Goal: Information Seeking & Learning: Learn about a topic

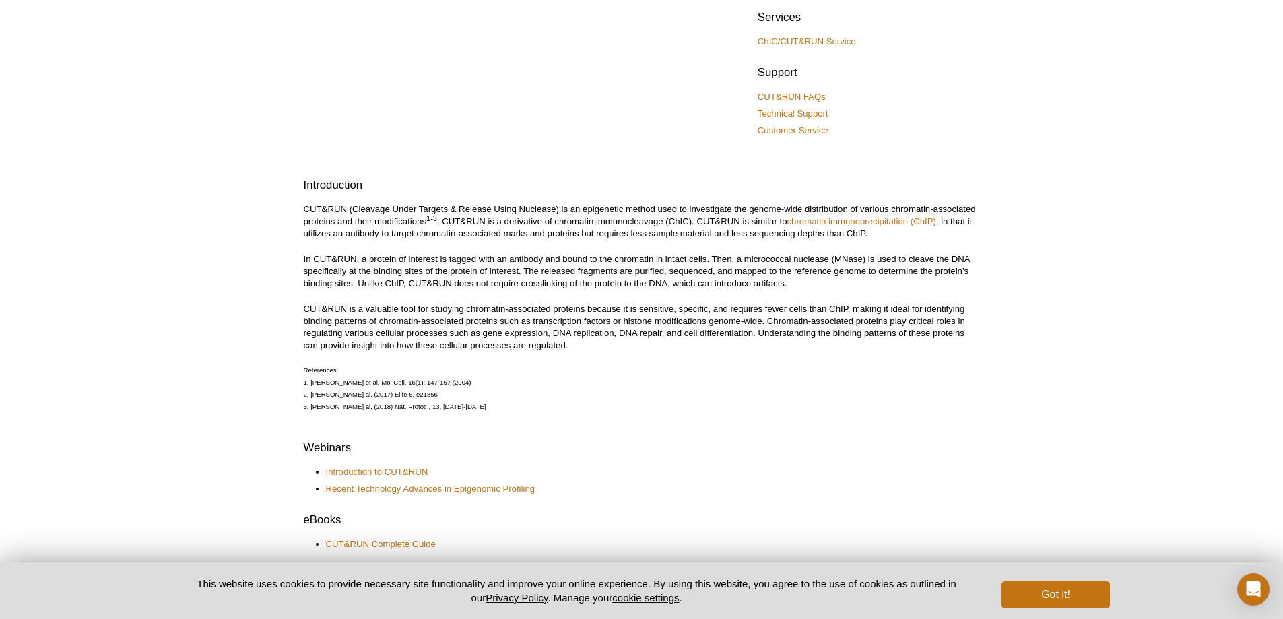
scroll to position [337, 0]
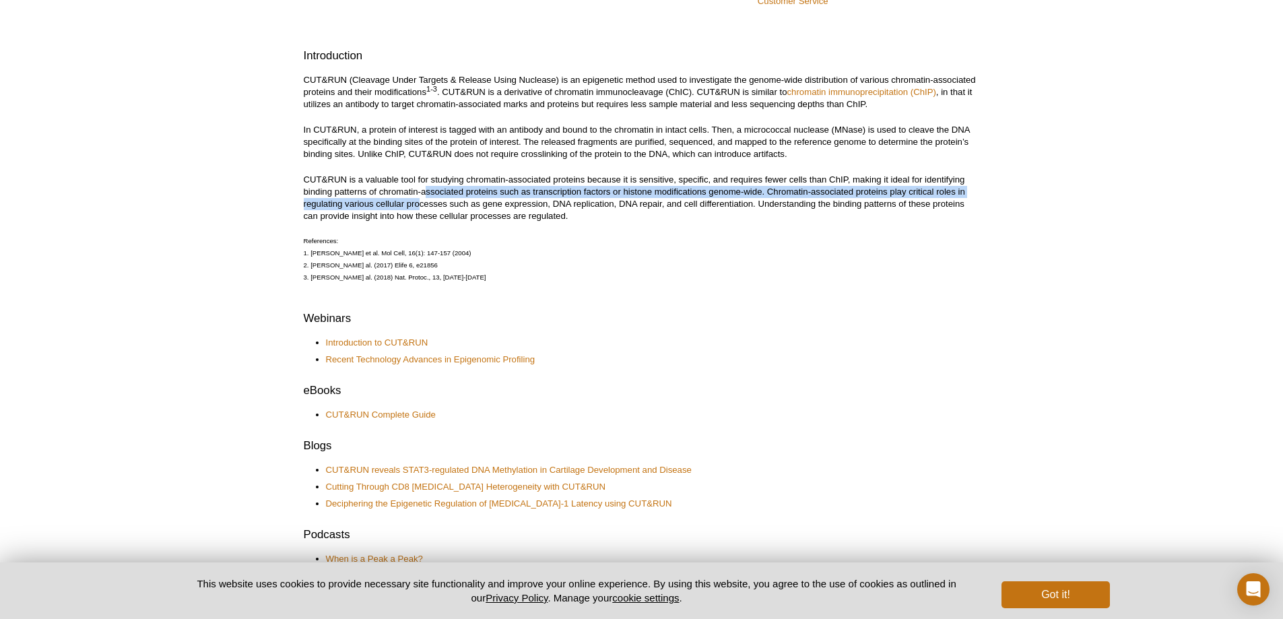
drag, startPoint x: 426, startPoint y: 186, endPoint x: 421, endPoint y: 203, distance: 18.1
click at [421, 203] on p "CUT&RUN is a valuable tool for studying chromatin-associated proteins because i…" at bounding box center [642, 198] width 676 height 48
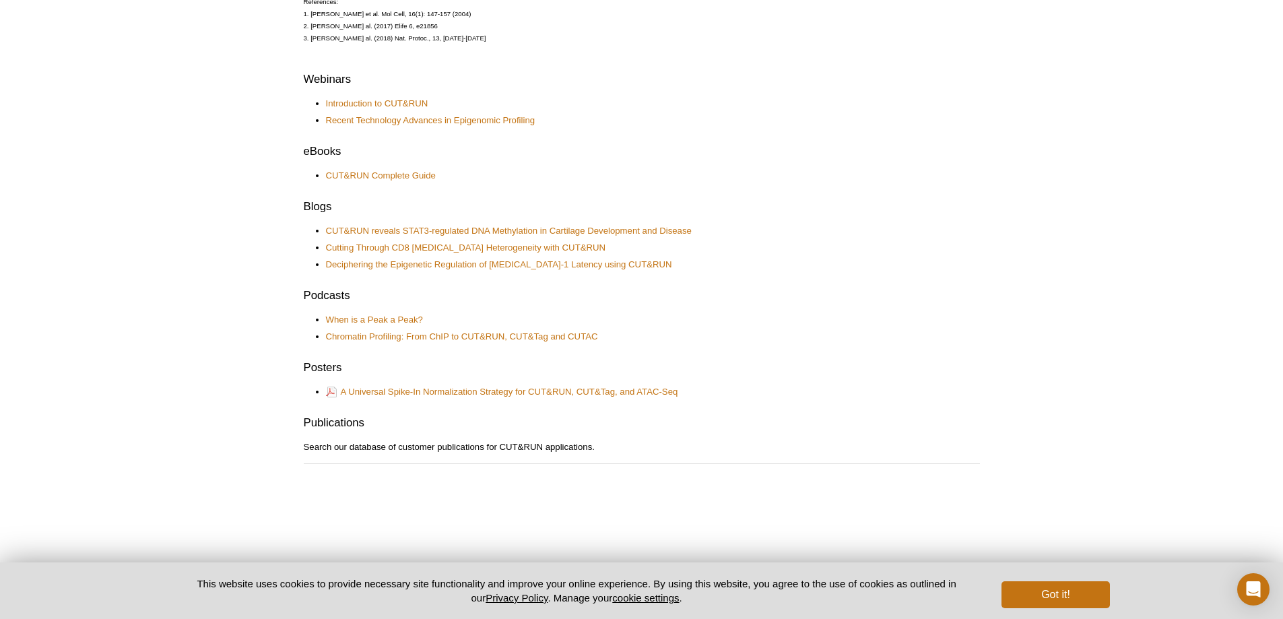
scroll to position [37, 0]
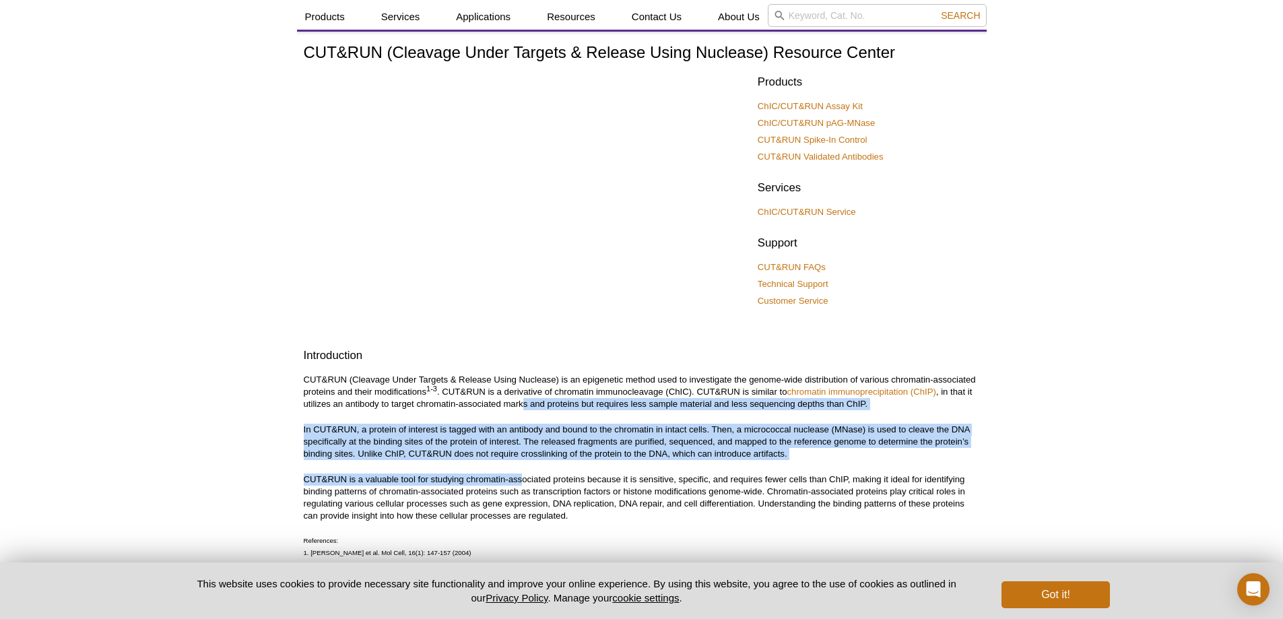
drag, startPoint x: 523, startPoint y: 409, endPoint x: 524, endPoint y: 470, distance: 60.6
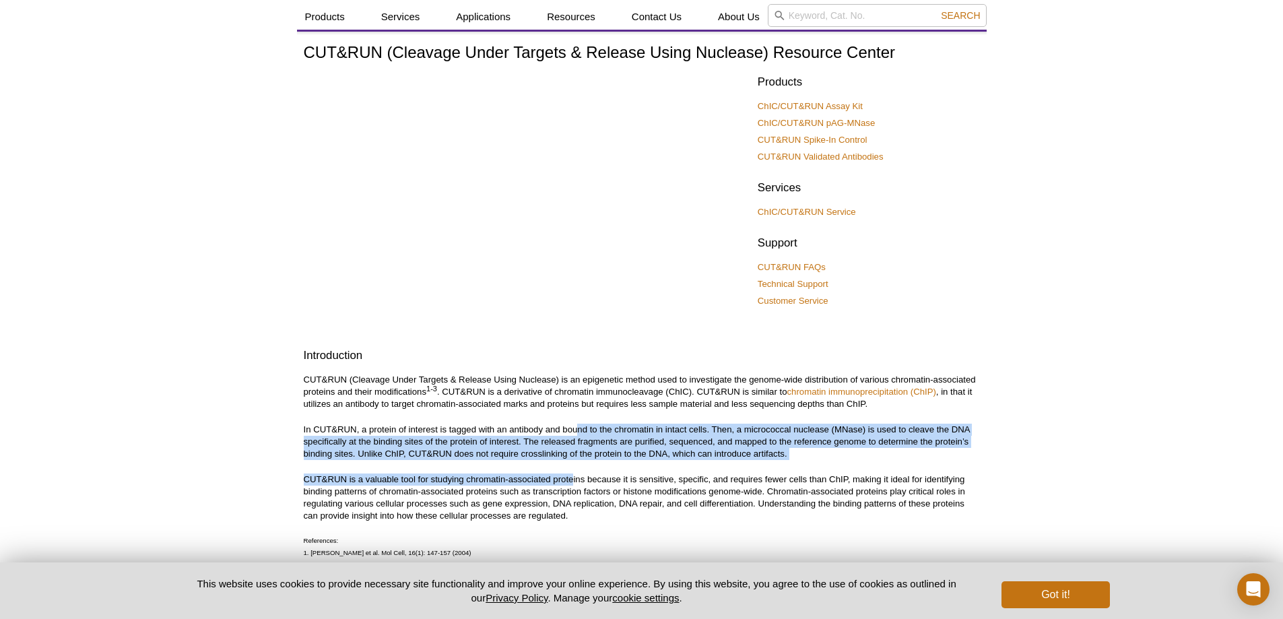
drag, startPoint x: 579, startPoint y: 423, endPoint x: 574, endPoint y: 479, distance: 56.1
click at [574, 479] on p "CUT&RUN is a valuable tool for studying chromatin-associated proteins because i…" at bounding box center [642, 497] width 676 height 48
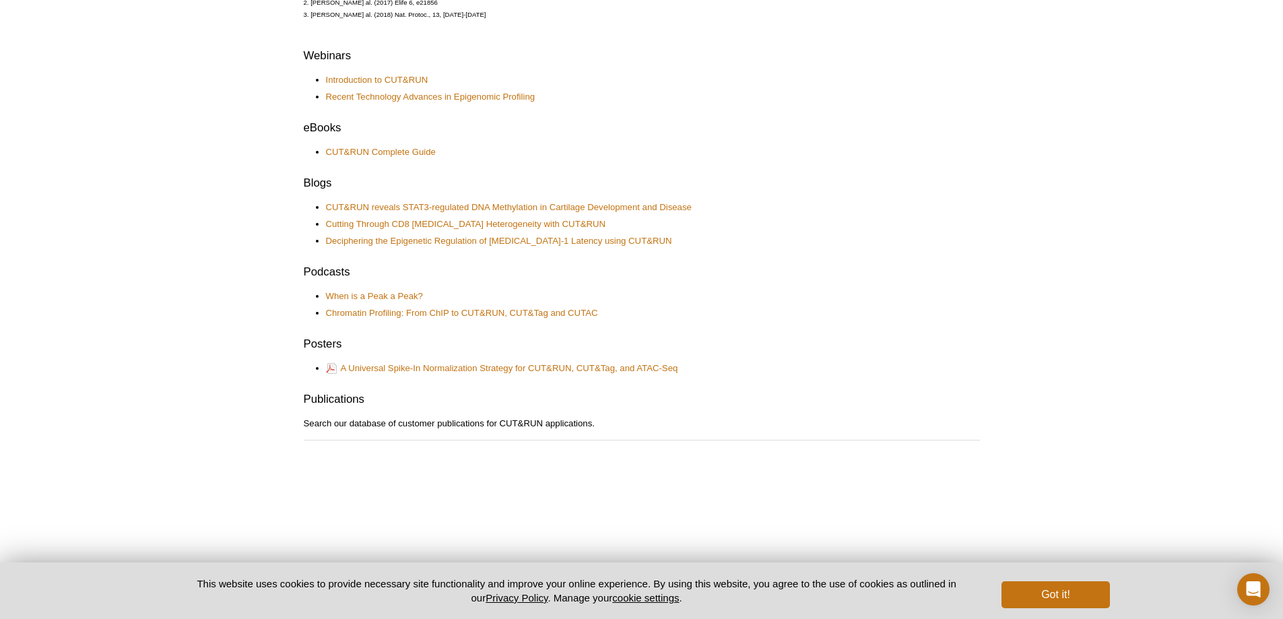
scroll to position [576, 0]
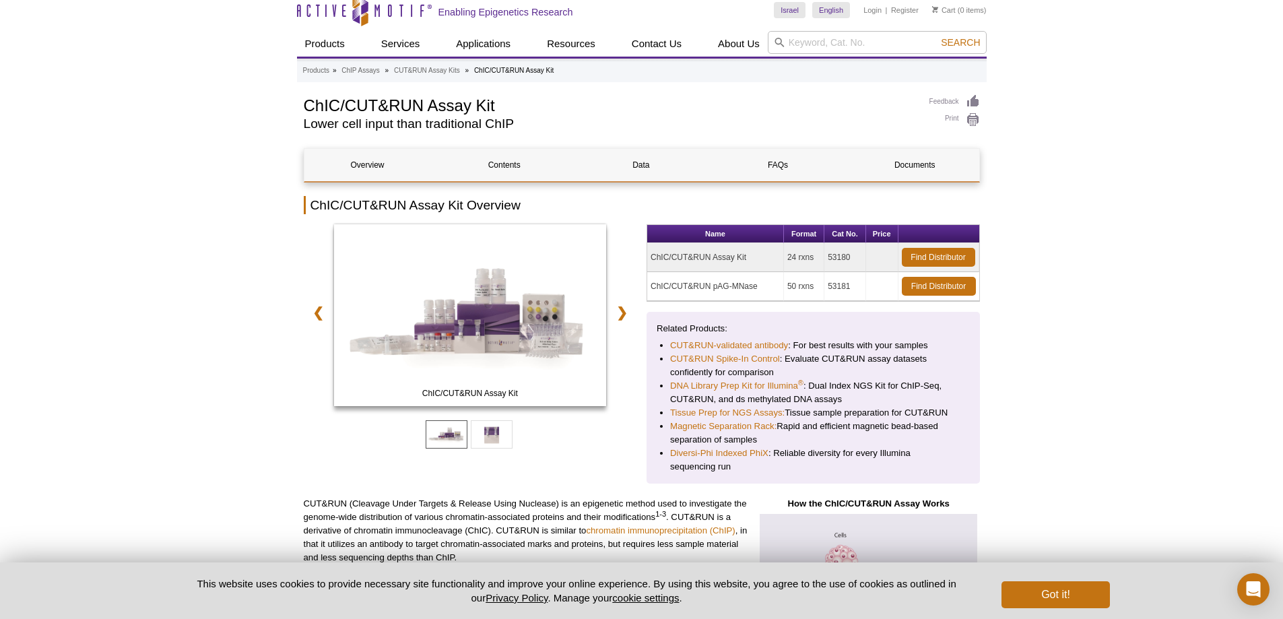
scroll to position [67, 0]
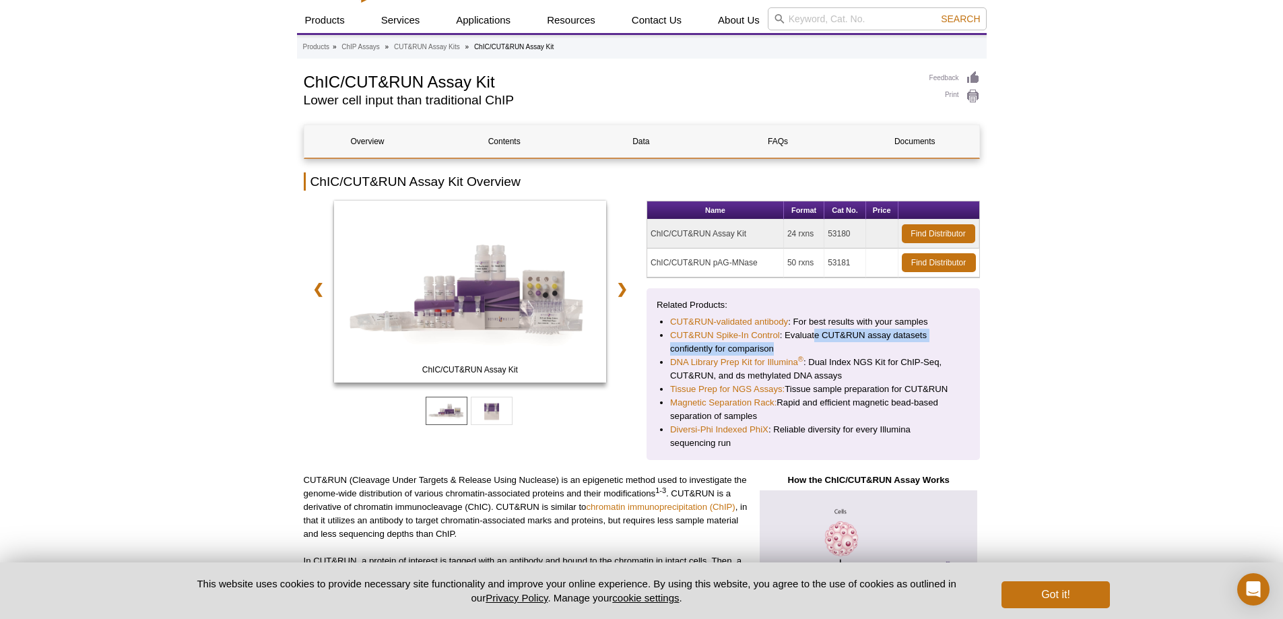
drag, startPoint x: 815, startPoint y: 333, endPoint x: 815, endPoint y: 350, distance: 16.8
click at [815, 350] on li "CUT&RUN Spike-In Control : Evaluate CUT&RUN assay datasets confidently for comp…" at bounding box center [813, 342] width 286 height 27
click at [815, 351] on li "CUT&RUN Spike-In Control : Evaluate CUT&RUN assay datasets confidently for comp…" at bounding box center [813, 342] width 286 height 27
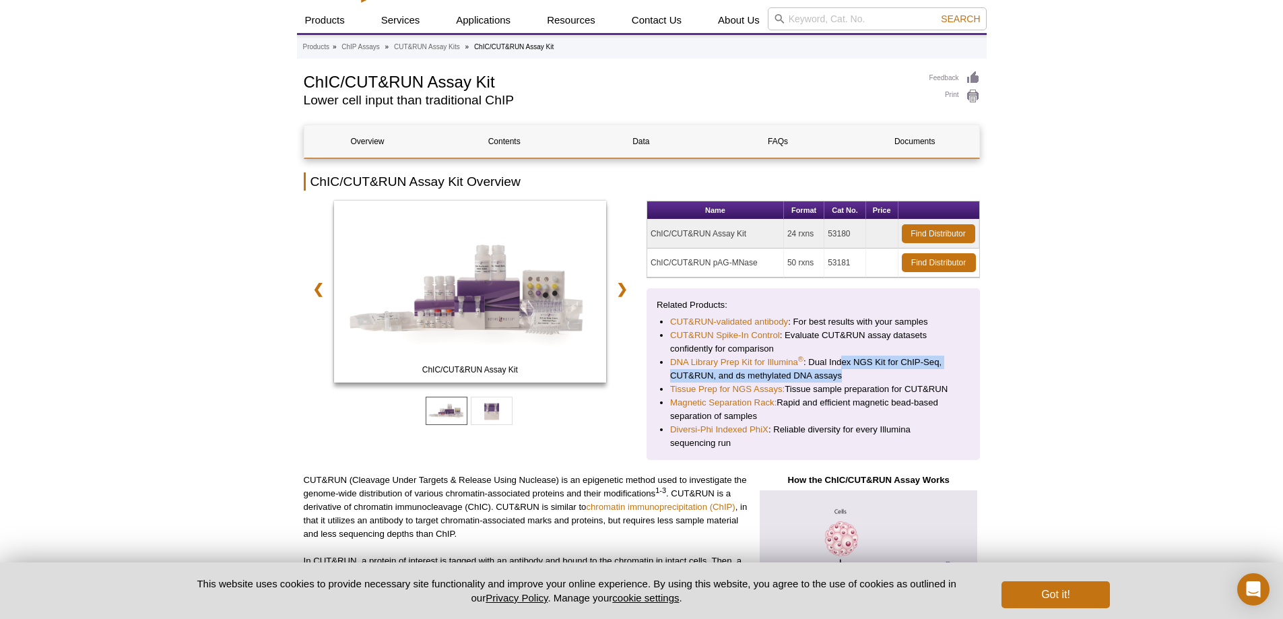
drag, startPoint x: 842, startPoint y: 366, endPoint x: 840, endPoint y: 374, distance: 9.0
click at [840, 374] on li "DNA Library Prep Kit for Illumina ® : Dual Index NGS Kit for ChIP-Seq, CUT&RUN,…" at bounding box center [813, 369] width 286 height 27
click at [840, 375] on li "DNA Library Prep Kit for Illumina ® : Dual Index NGS Kit for ChIP-Seq, CUT&RUN,…" at bounding box center [813, 369] width 286 height 27
click at [829, 377] on li "DNA Library Prep Kit for Illumina ® : Dual Index NGS Kit for ChIP-Seq, CUT&RUN,…" at bounding box center [813, 369] width 286 height 27
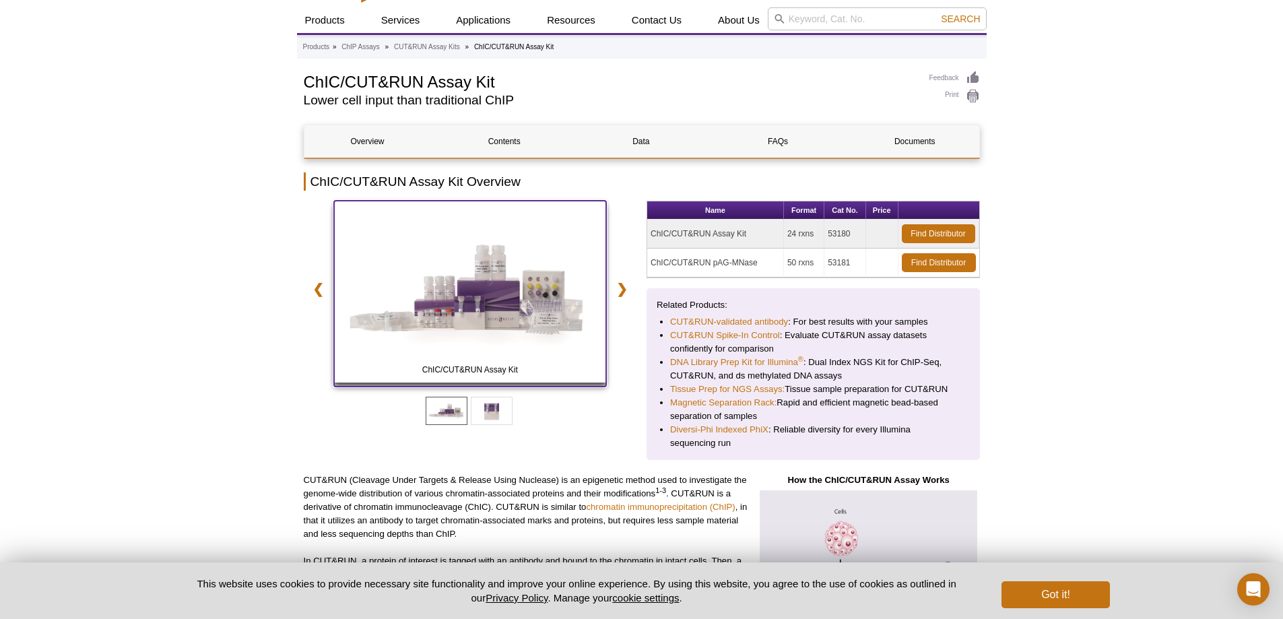
click at [454, 291] on img at bounding box center [470, 292] width 273 height 182
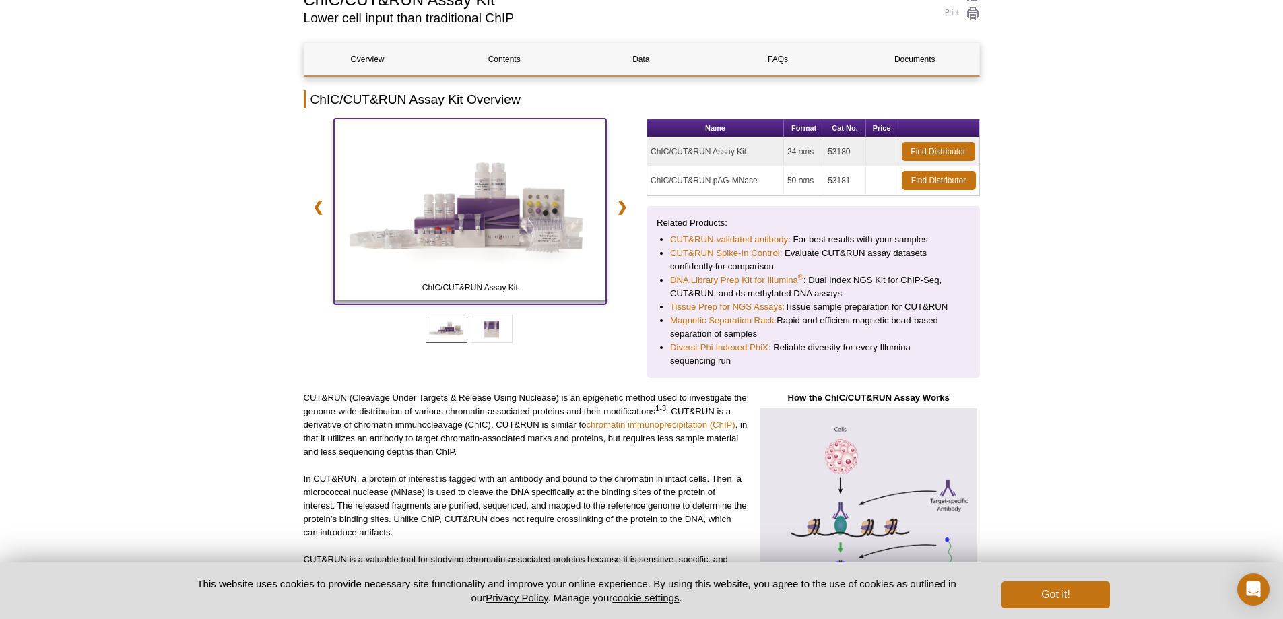
scroll to position [0, 0]
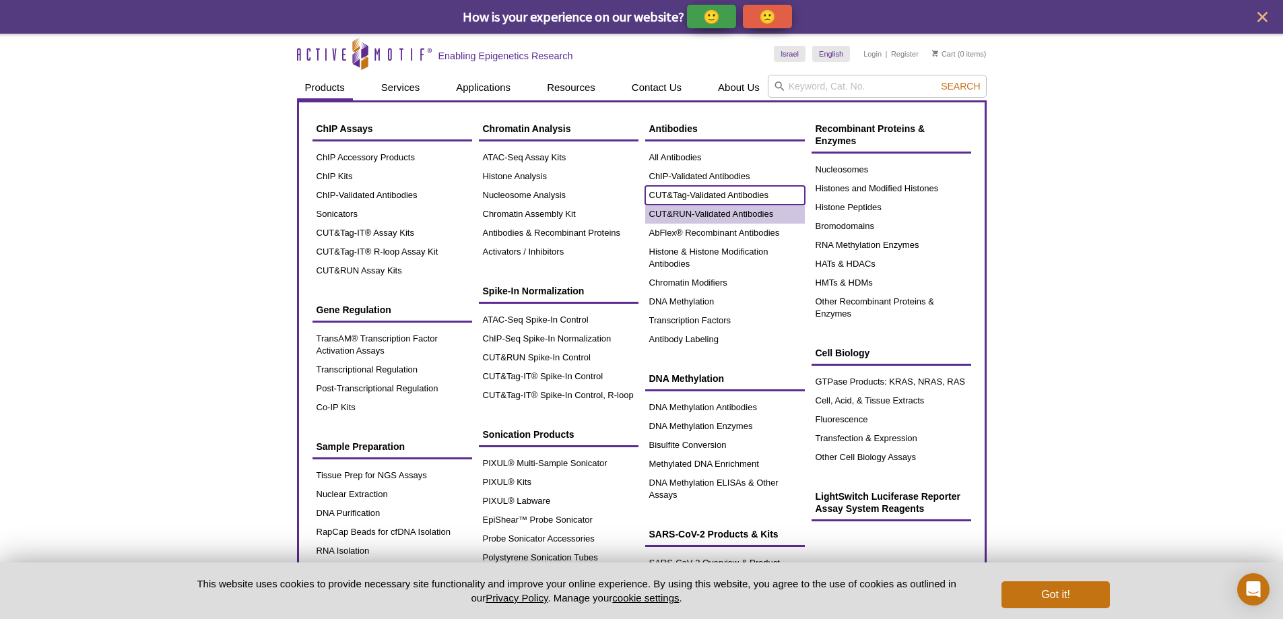
drag, startPoint x: 716, startPoint y: 174, endPoint x: 678, endPoint y: 210, distance: 52.4
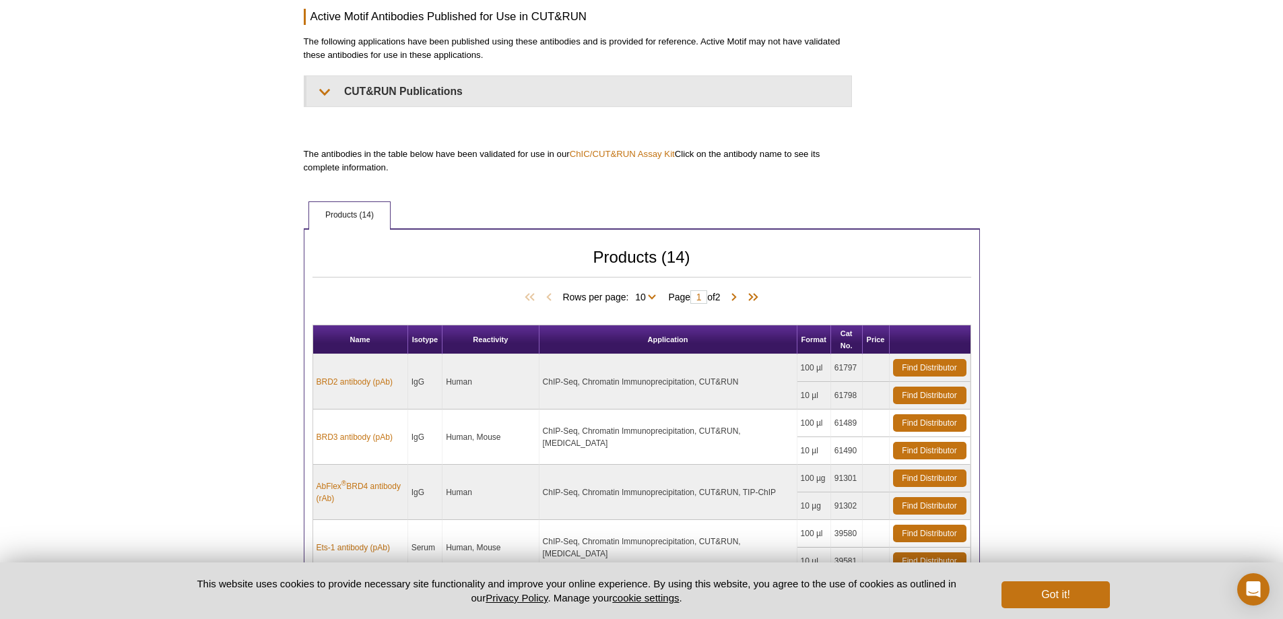
scroll to position [269, 0]
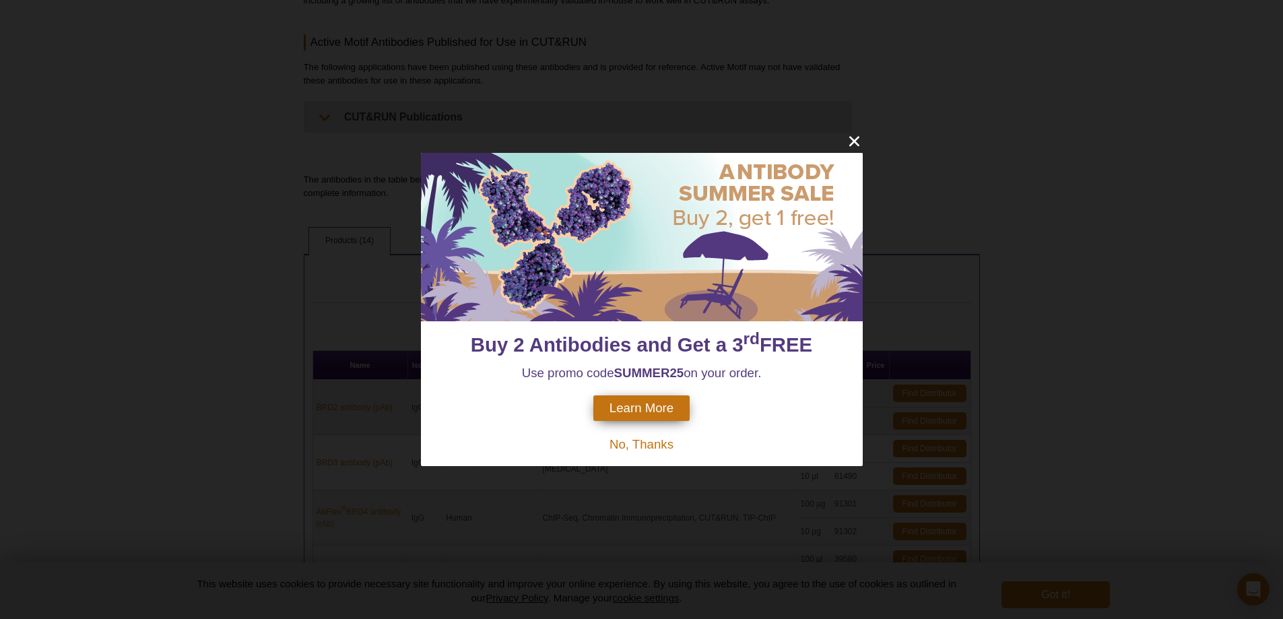
drag, startPoint x: 270, startPoint y: 223, endPoint x: 289, endPoint y: 213, distance: 21.1
click at [272, 222] on div "Buy 2 Antibodies and Get a 3 rd FREE Use promo code SUMMER25 on your order. Lea…" at bounding box center [641, 309] width 1283 height 619
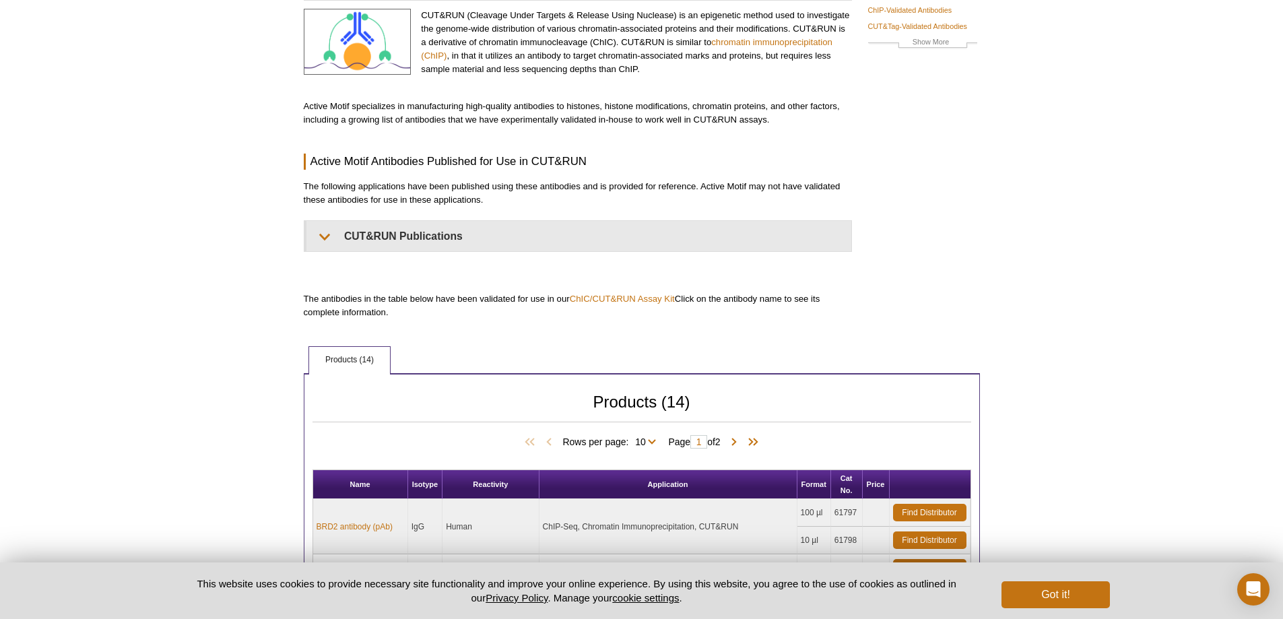
scroll to position [0, 0]
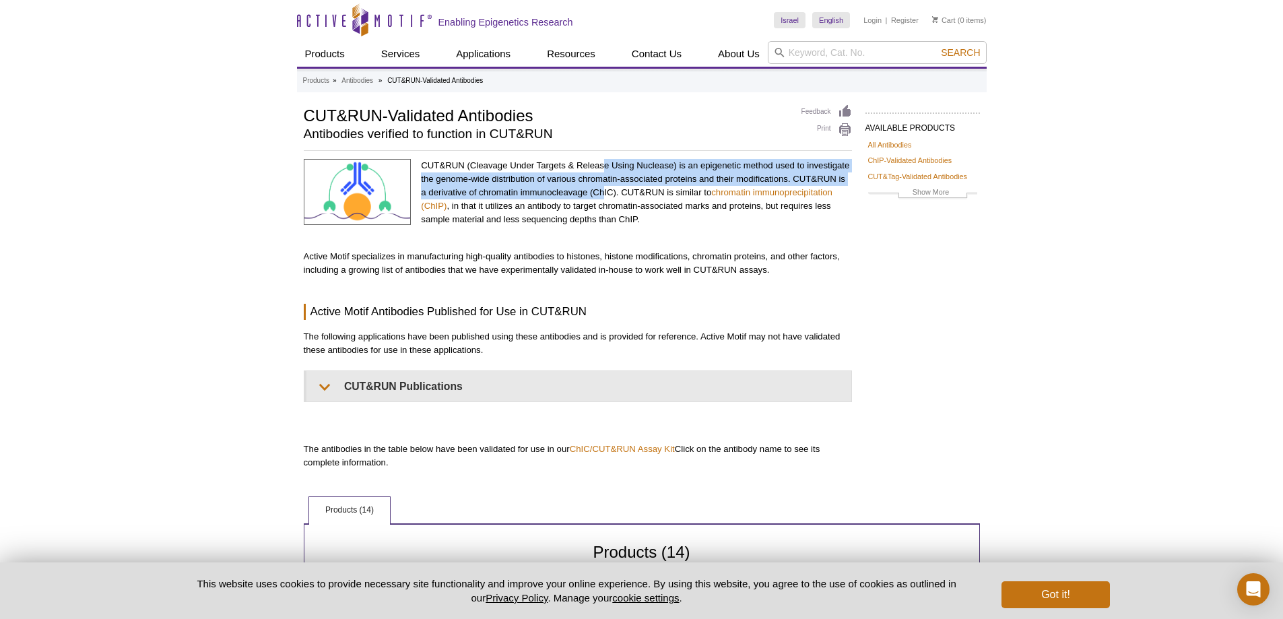
drag, startPoint x: 605, startPoint y: 188, endPoint x: 605, endPoint y: 166, distance: 21.5
click at [605, 166] on p "CUT&RUN (Cleavage Under Targets & Release Using Nuclease) is an epigenetic meth…" at bounding box center [636, 192] width 430 height 67
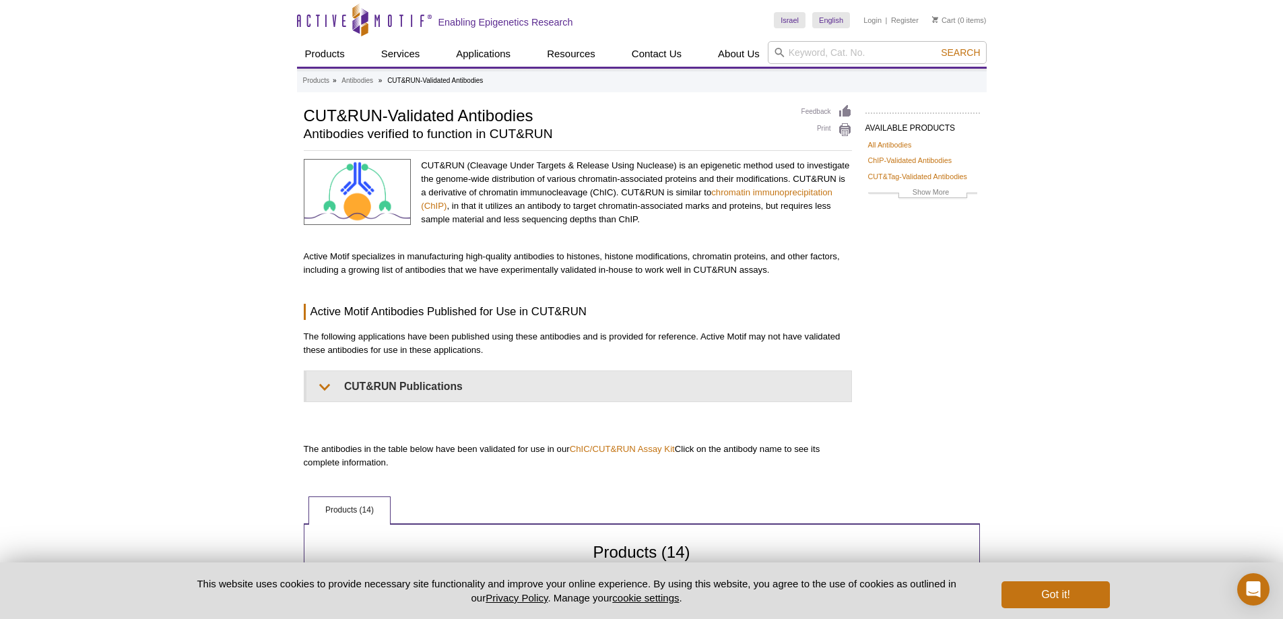
drag, startPoint x: 488, startPoint y: 203, endPoint x: 489, endPoint y: 210, distance: 6.8
click at [489, 210] on p "CUT&RUN (Cleavage Under Targets & Release Using Nuclease) is an epigenetic meth…" at bounding box center [636, 192] width 430 height 67
drag, startPoint x: 490, startPoint y: 216, endPoint x: 490, endPoint y: 207, distance: 9.4
click at [490, 207] on p "CUT&RUN (Cleavage Under Targets & Release Using Nuclease) is an epigenetic meth…" at bounding box center [636, 192] width 430 height 67
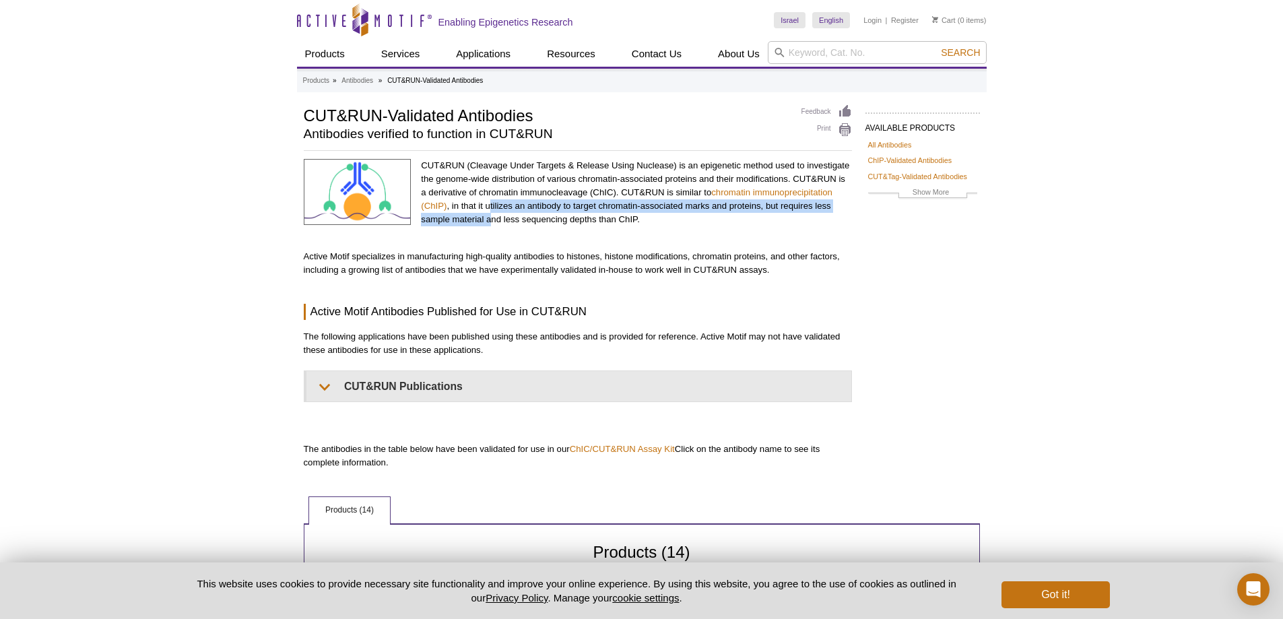
click at [490, 207] on p "CUT&RUN (Cleavage Under Targets & Release Using Nuclease) is an epigenetic meth…" at bounding box center [636, 192] width 430 height 67
drag, startPoint x: 481, startPoint y: 210, endPoint x: 479, endPoint y: 261, distance: 51.2
click at [479, 261] on div "CUT&RUN (Cleavage Under Targets & Release Using Nuclease) is an epigenetic meth…" at bounding box center [578, 314] width 548 height 310
click at [479, 261] on p "Active Motif specializes in manufacturing high-quality antibodies to histones, …" at bounding box center [578, 263] width 548 height 27
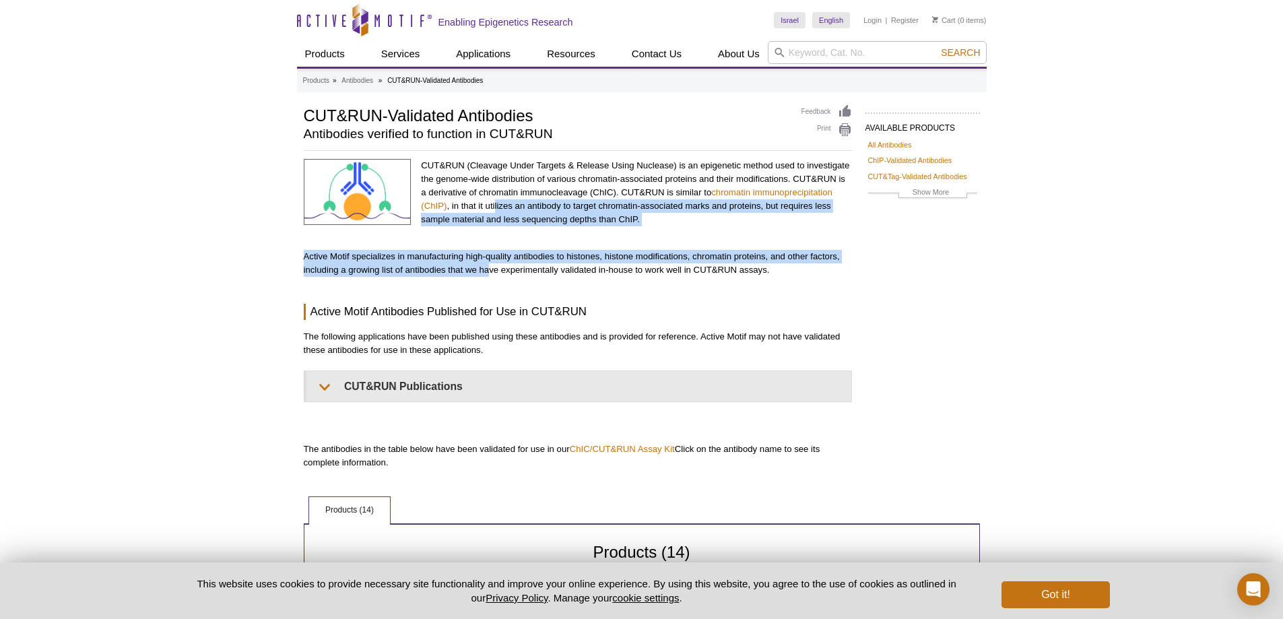
drag, startPoint x: 489, startPoint y: 270, endPoint x: 494, endPoint y: 209, distance: 60.8
click at [494, 209] on div "CUT&RUN (Cleavage Under Targets & Release Using Nuclease) is an epigenetic meth…" at bounding box center [578, 314] width 548 height 310
click at [494, 209] on p "CUT&RUN (Cleavage Under Targets & Release Using Nuclease) is an epigenetic meth…" at bounding box center [636, 192] width 430 height 67
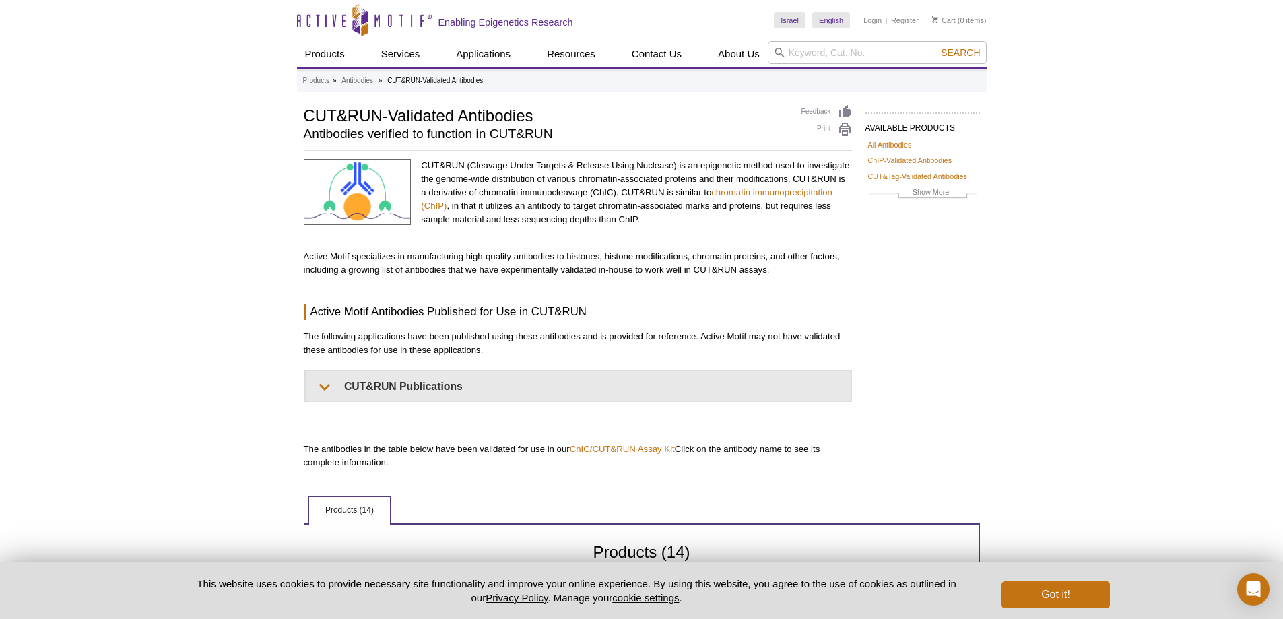
click at [497, 277] on div "CUT&RUN (Cleavage Under Targets & Release Using Nuclease) is an epigenetic meth…" at bounding box center [578, 314] width 548 height 310
drag, startPoint x: 482, startPoint y: 271, endPoint x: 498, endPoint y: 268, distance: 15.8
click at [498, 268] on p "Active Motif specializes in manufacturing high-quality antibodies to histones, …" at bounding box center [578, 263] width 548 height 27
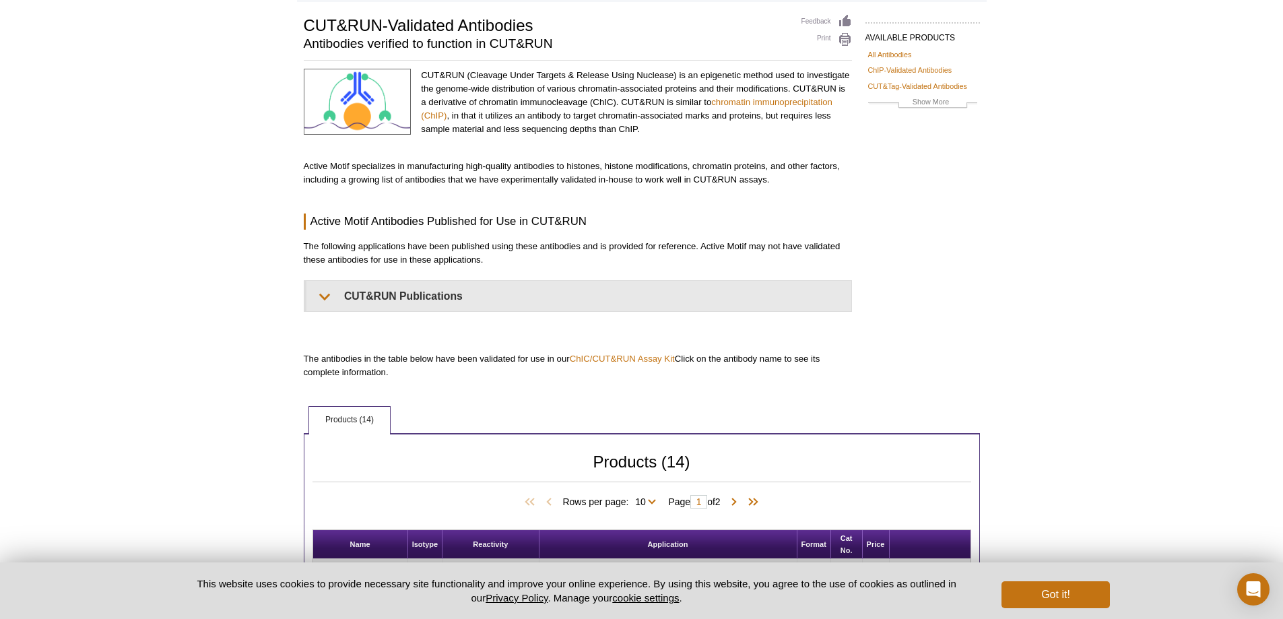
scroll to position [337, 0]
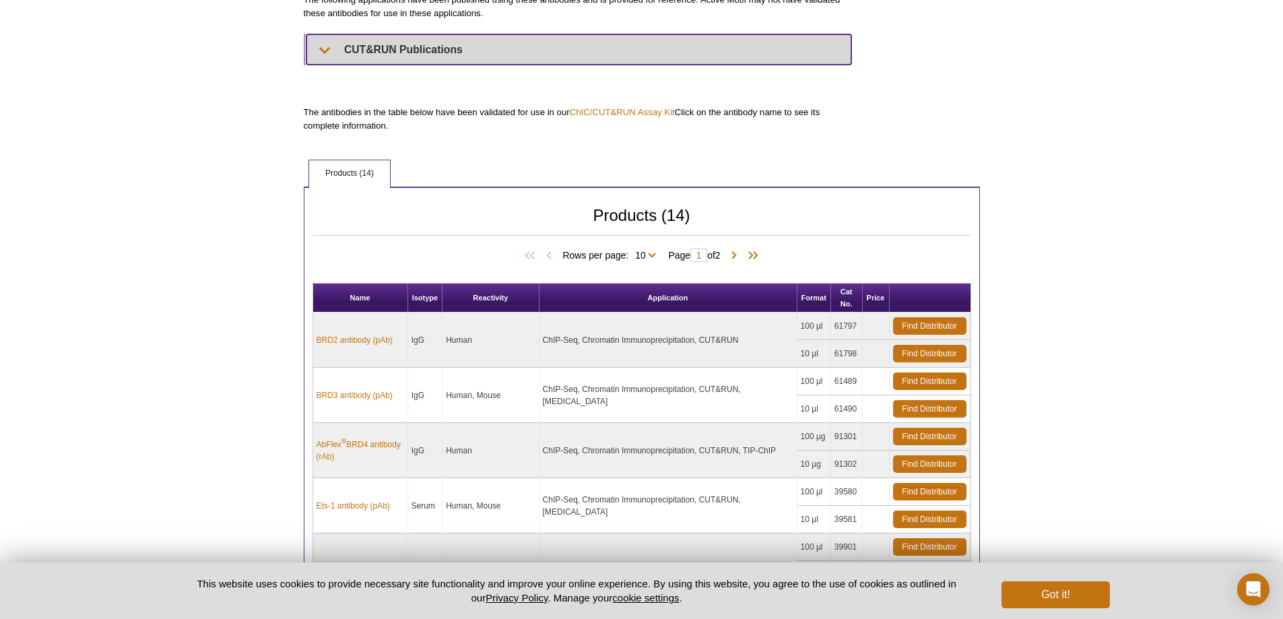
click at [380, 54] on summary "CUT&RUN Publications" at bounding box center [578, 49] width 545 height 30
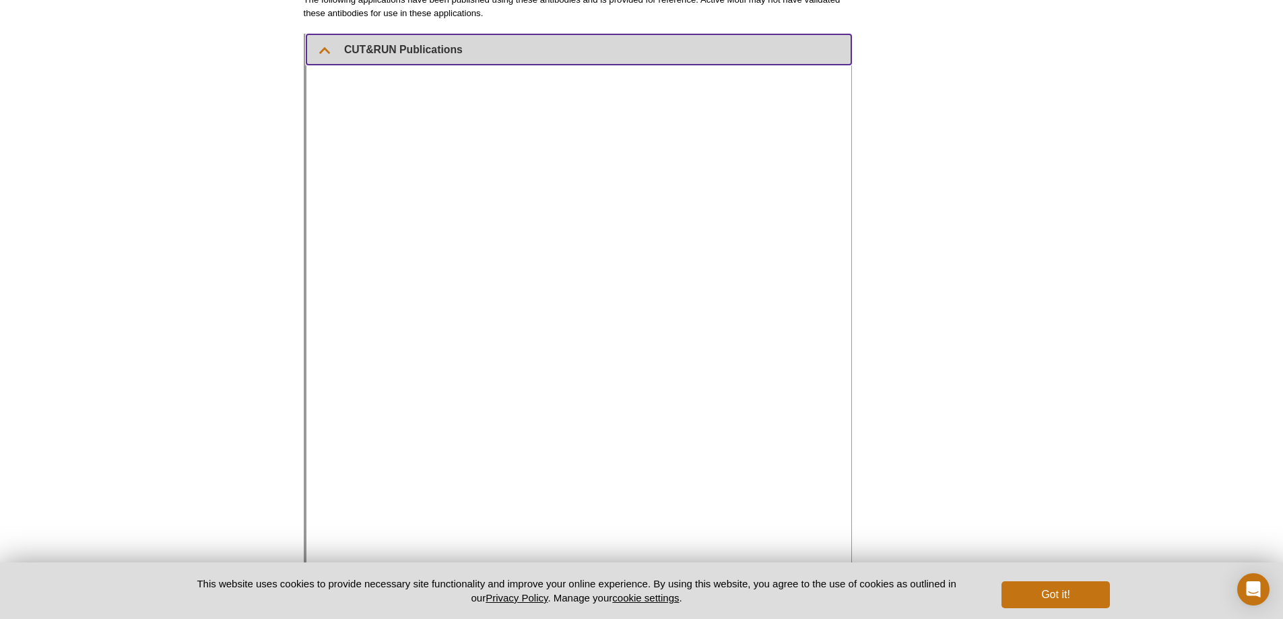
click at [386, 47] on summary "CUT&RUN Publications" at bounding box center [578, 49] width 545 height 30
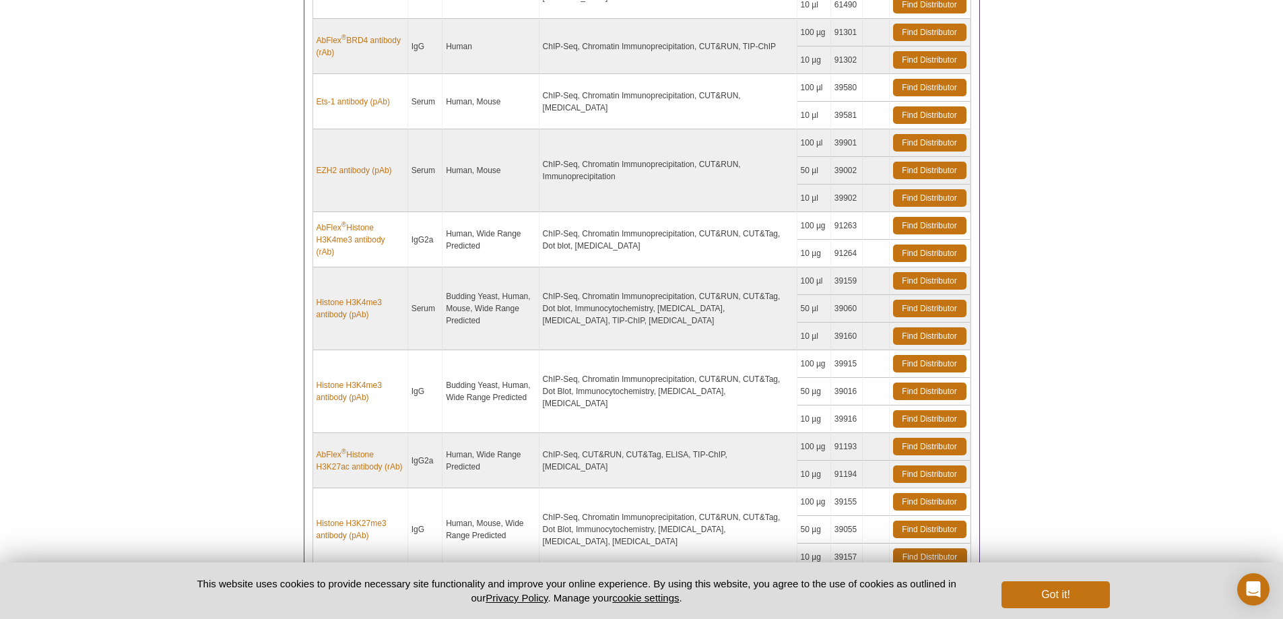
scroll to position [923, 0]
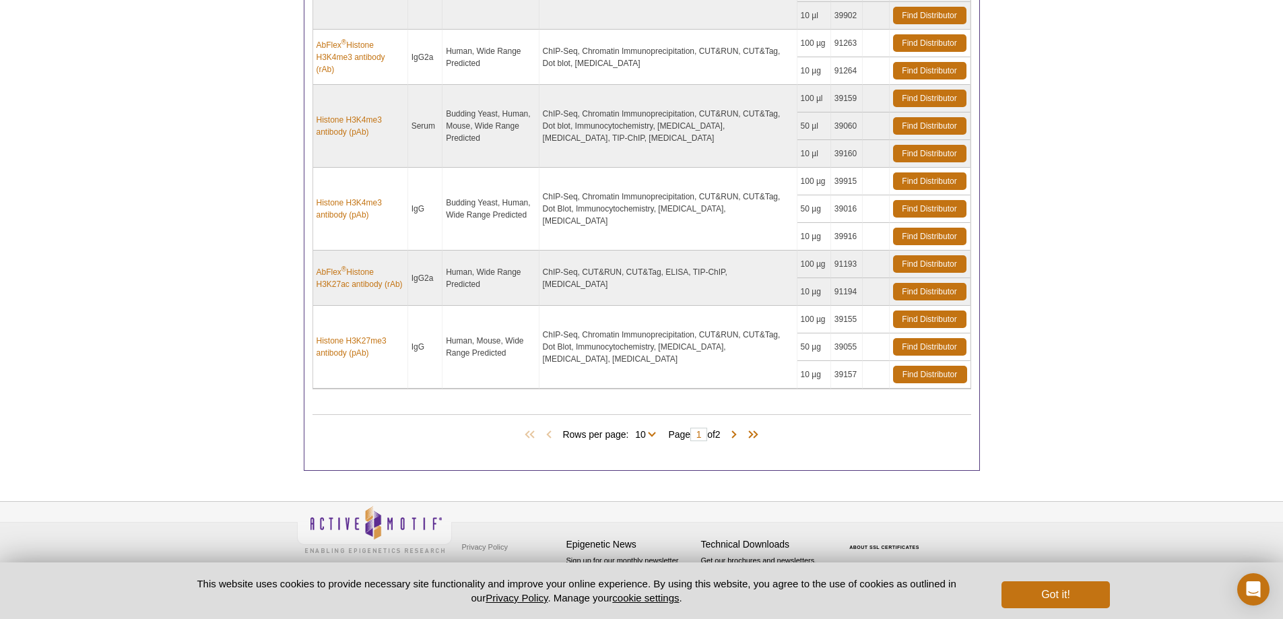
click at [727, 437] on span "Page 1 of 2" at bounding box center [693, 434] width 65 height 13
drag, startPoint x: 735, startPoint y: 435, endPoint x: 623, endPoint y: 438, distance: 111.8
click at [623, 438] on div "Rows per page: 10 All 10 Page 1 of 2" at bounding box center [641, 434] width 659 height 15
click at [644, 436] on select "10 All" at bounding box center [640, 437] width 24 height 12
select select "14"
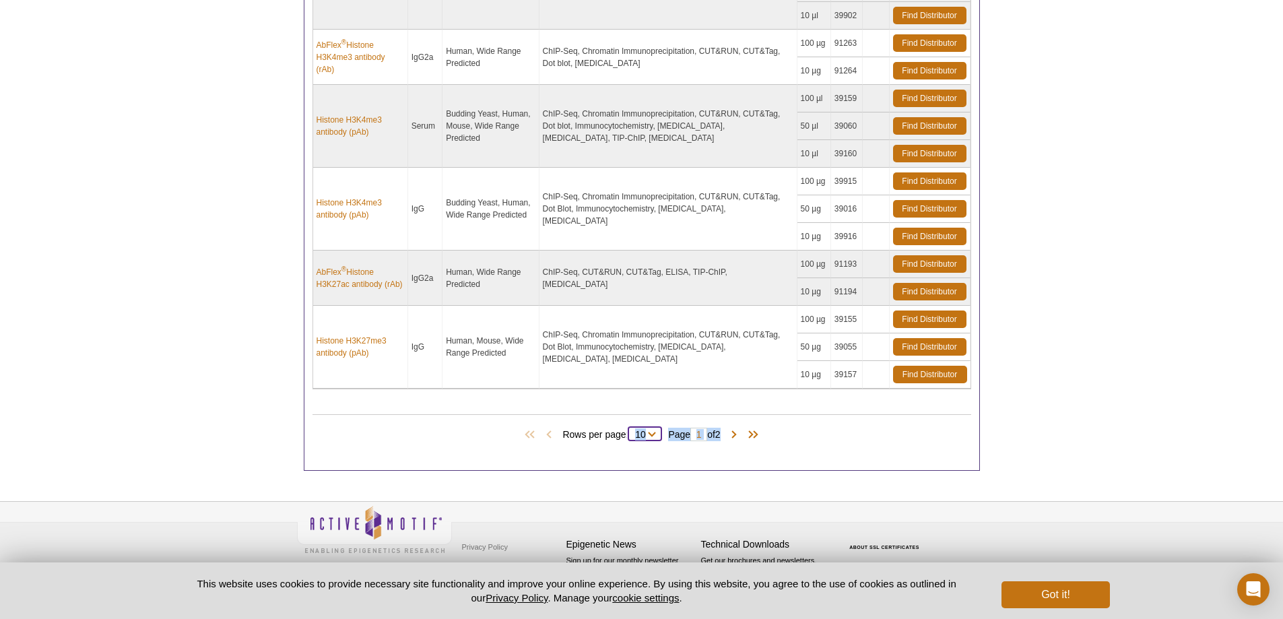
click at [631, 431] on select "10 All" at bounding box center [640, 437] width 24 height 12
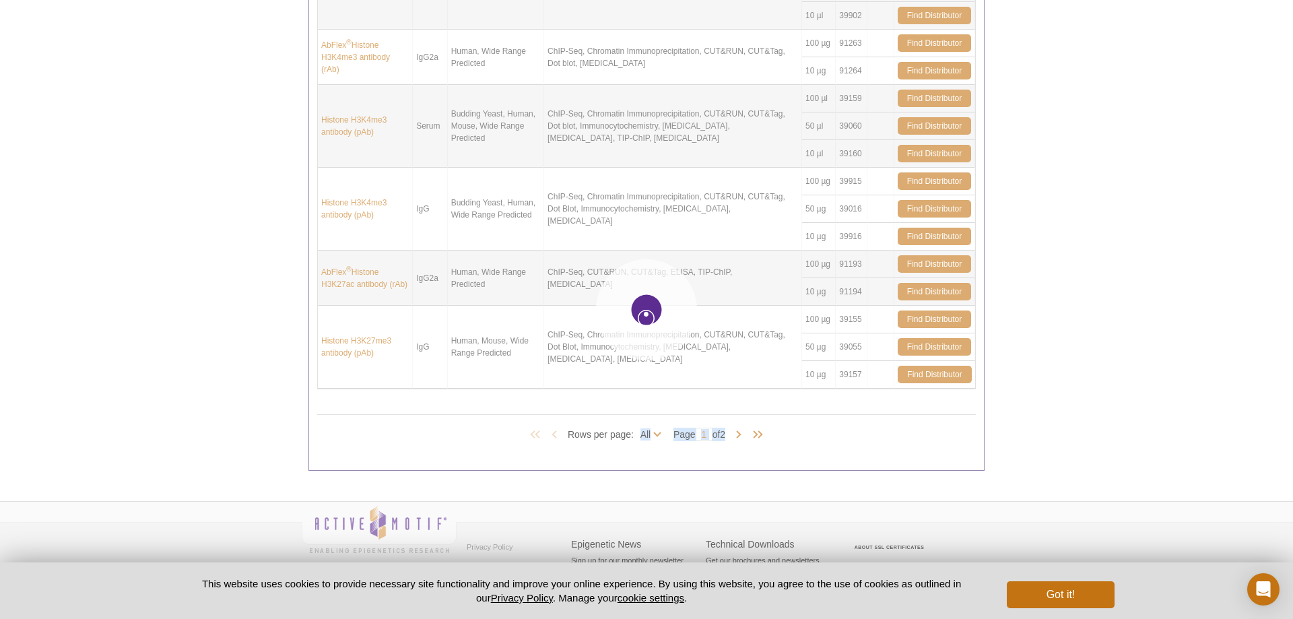
click at [292, 380] on div at bounding box center [646, 309] width 1293 height 619
select select "14"
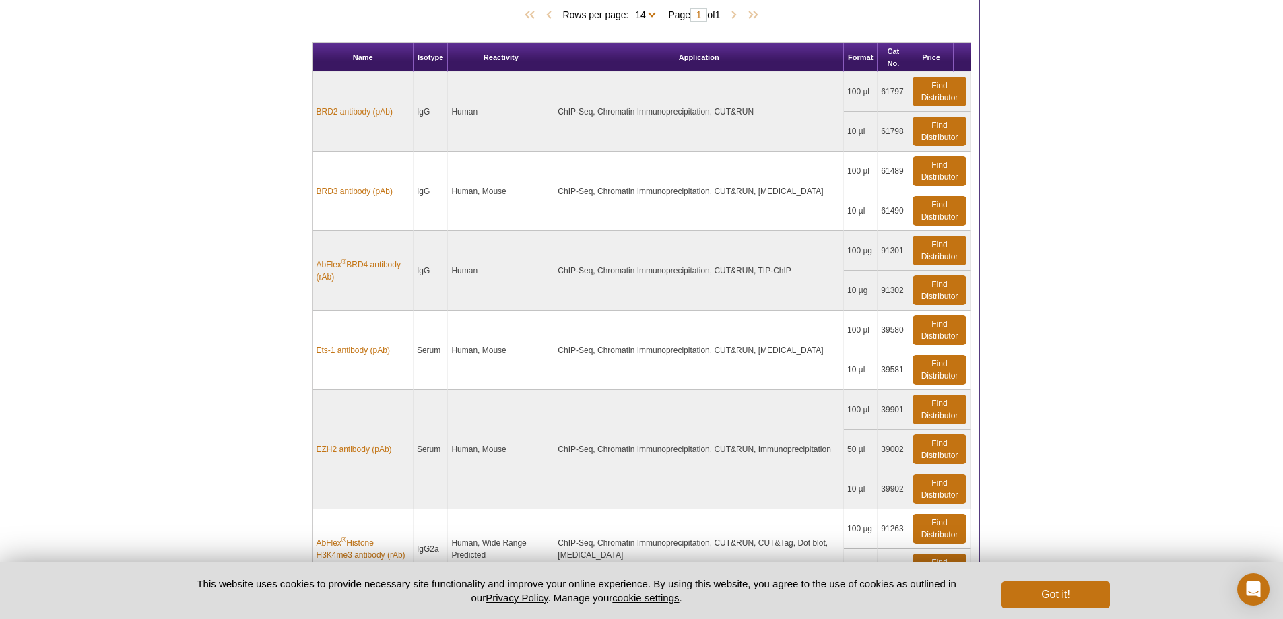
scroll to position [519, 0]
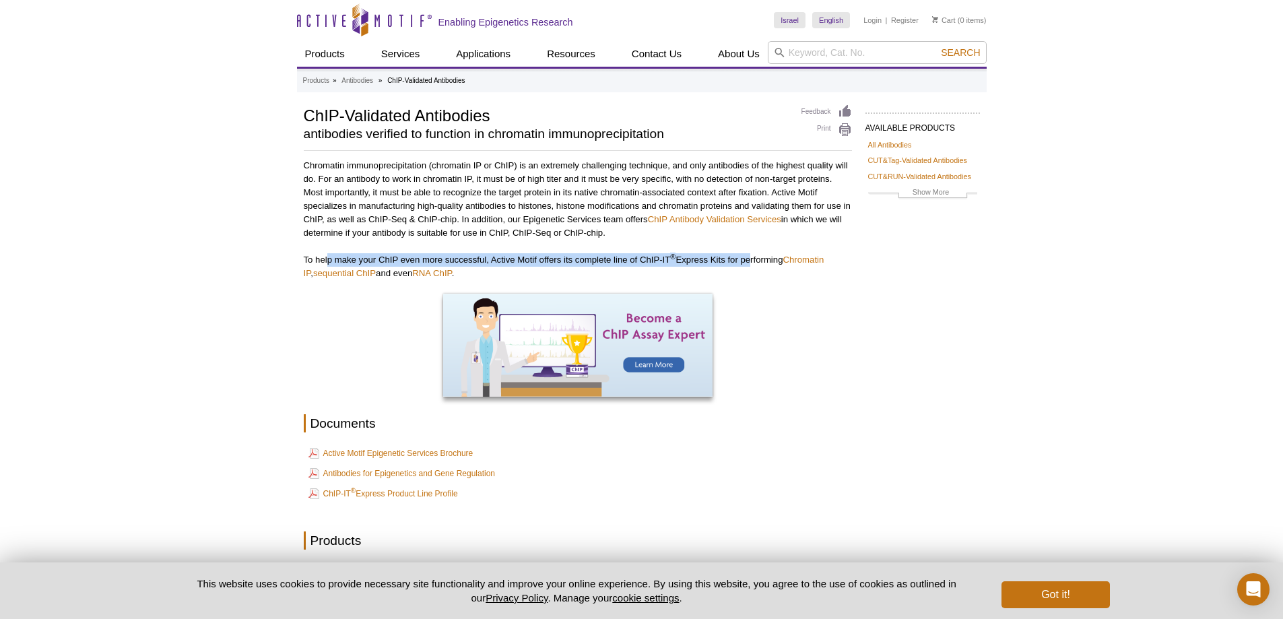
drag, startPoint x: 329, startPoint y: 256, endPoint x: 747, endPoint y: 251, distance: 418.2
click at [747, 251] on div "Chromatin immunoprecipitation (chromatin IP or ChIP) is an extremely challengin…" at bounding box center [578, 354] width 548 height 391
drag, startPoint x: 765, startPoint y: 255, endPoint x: 323, endPoint y: 256, distance: 442.4
click at [323, 256] on p "To help make your ChIP even more successful, Active Motif offers its complete l…" at bounding box center [578, 266] width 548 height 27
click at [322, 256] on p "To help make your ChIP even more successful, Active Motif offers its complete l…" at bounding box center [578, 266] width 548 height 27
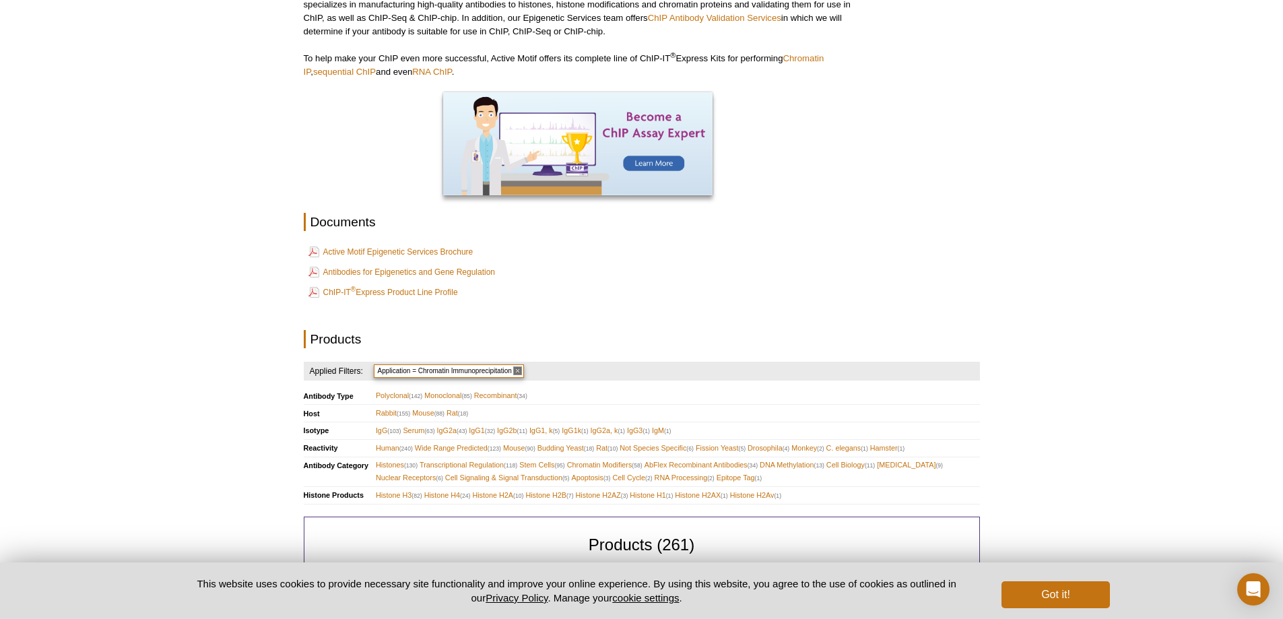
scroll to position [539, 0]
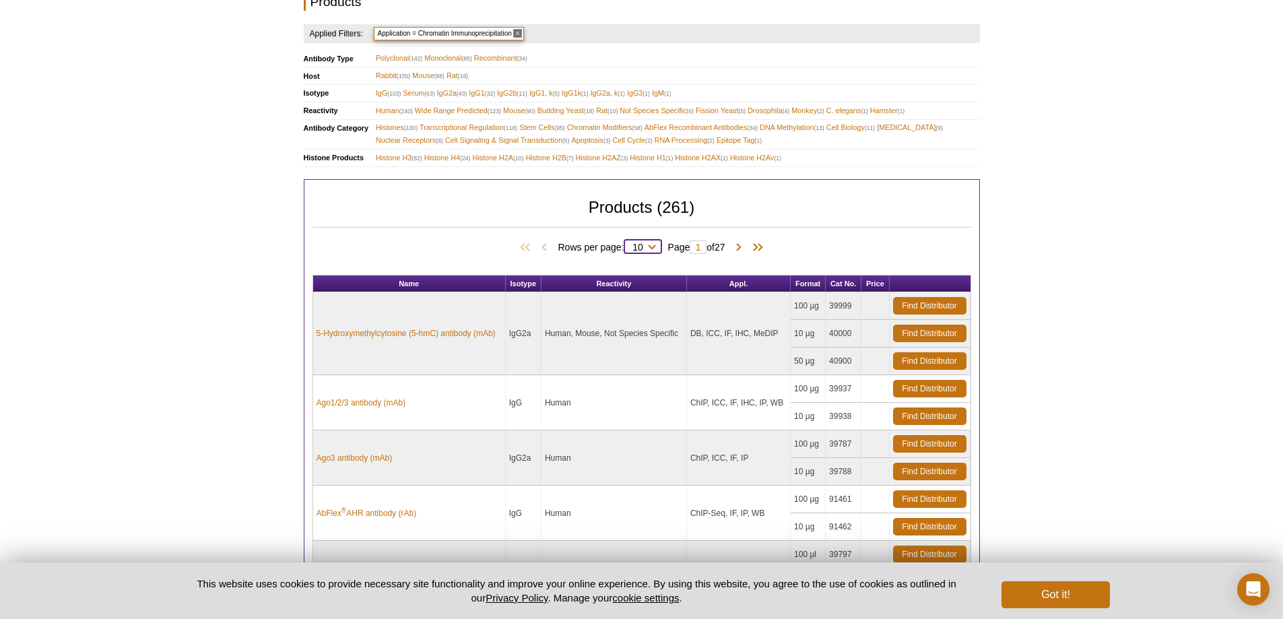
click at [628, 247] on select "10 25 50 100 All" at bounding box center [638, 250] width 28 height 12
click at [216, 227] on div "Active Motif Logo Enabling Epigenetics Research 0 Search Skip to content Active…" at bounding box center [641, 295] width 1283 height 1668
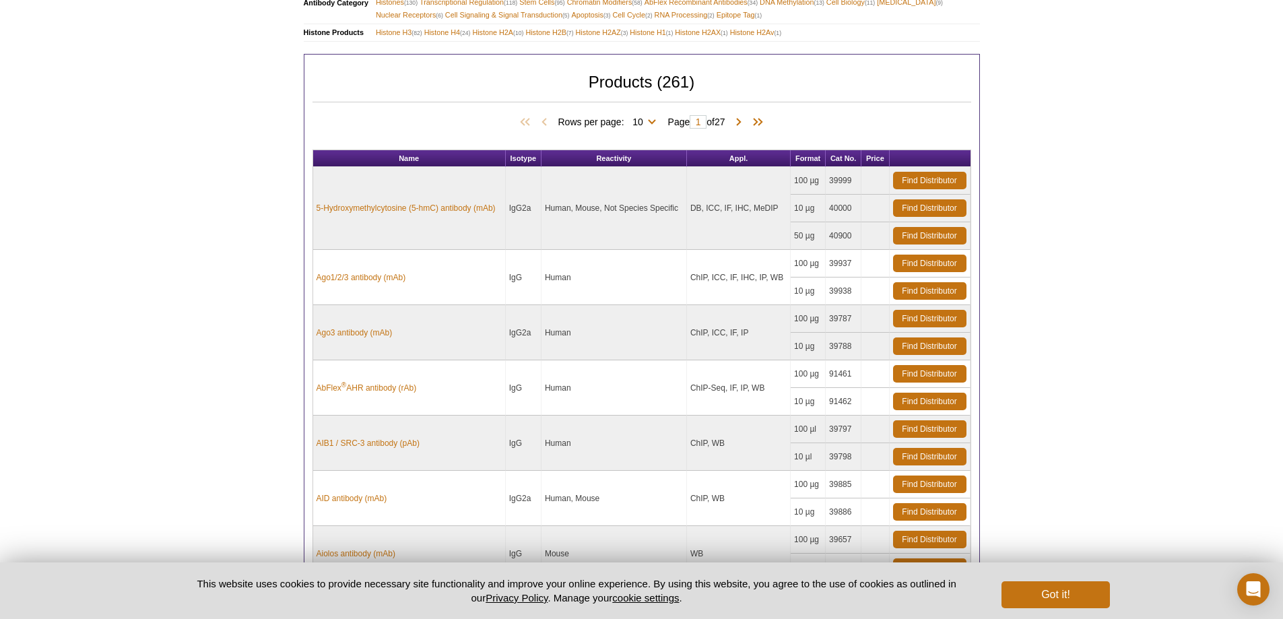
scroll to position [511, 0]
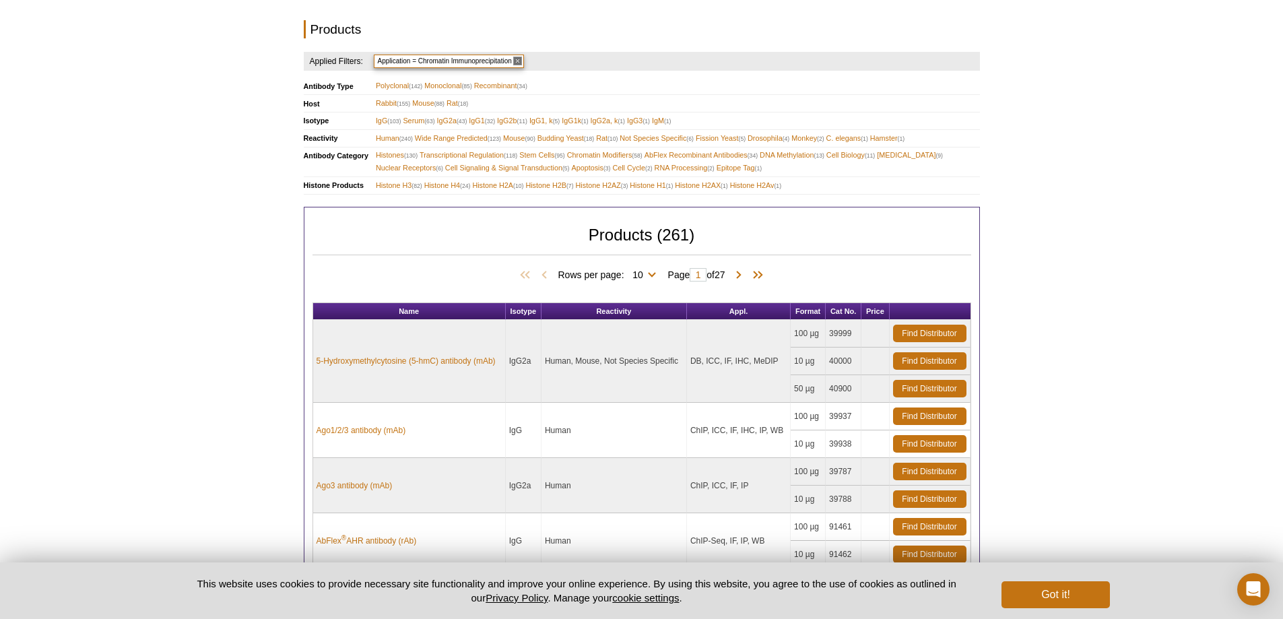
click at [610, 277] on span "Rows per page: 10 25 50 100 All 10" at bounding box center [609, 273] width 103 height 13
click at [640, 278] on select "10 25 50 100 All" at bounding box center [638, 277] width 28 height 12
select select "261"
click at [626, 271] on select "10 25 50 100 All" at bounding box center [638, 277] width 28 height 12
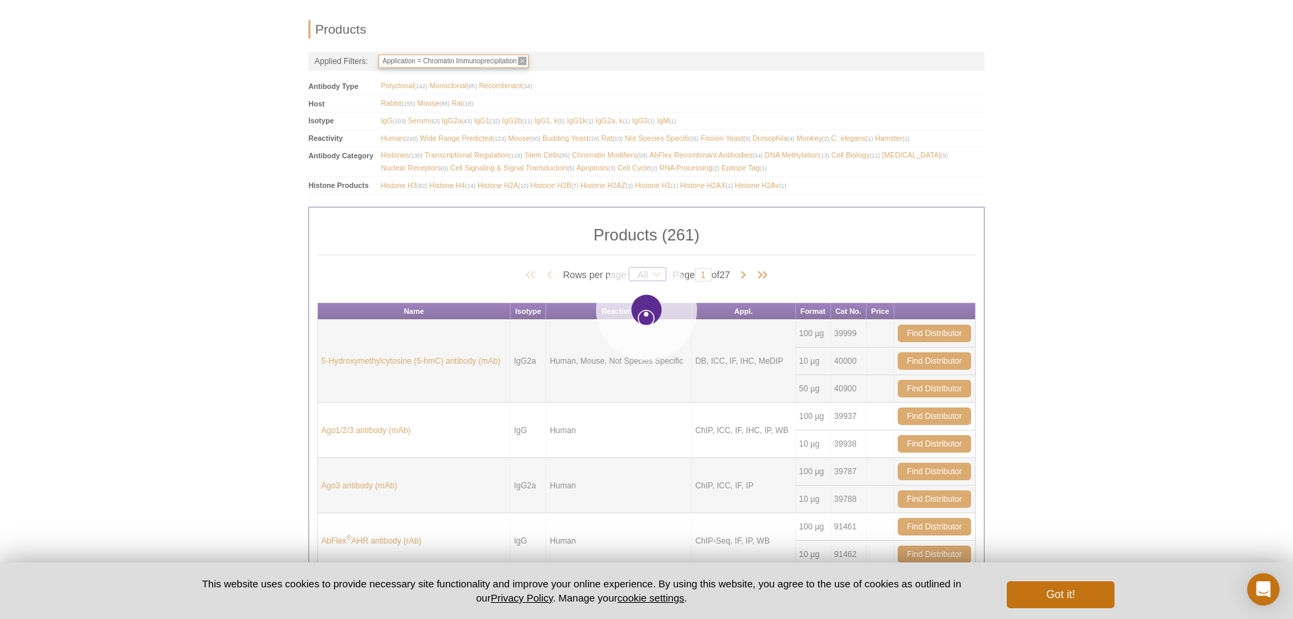
select select "261"
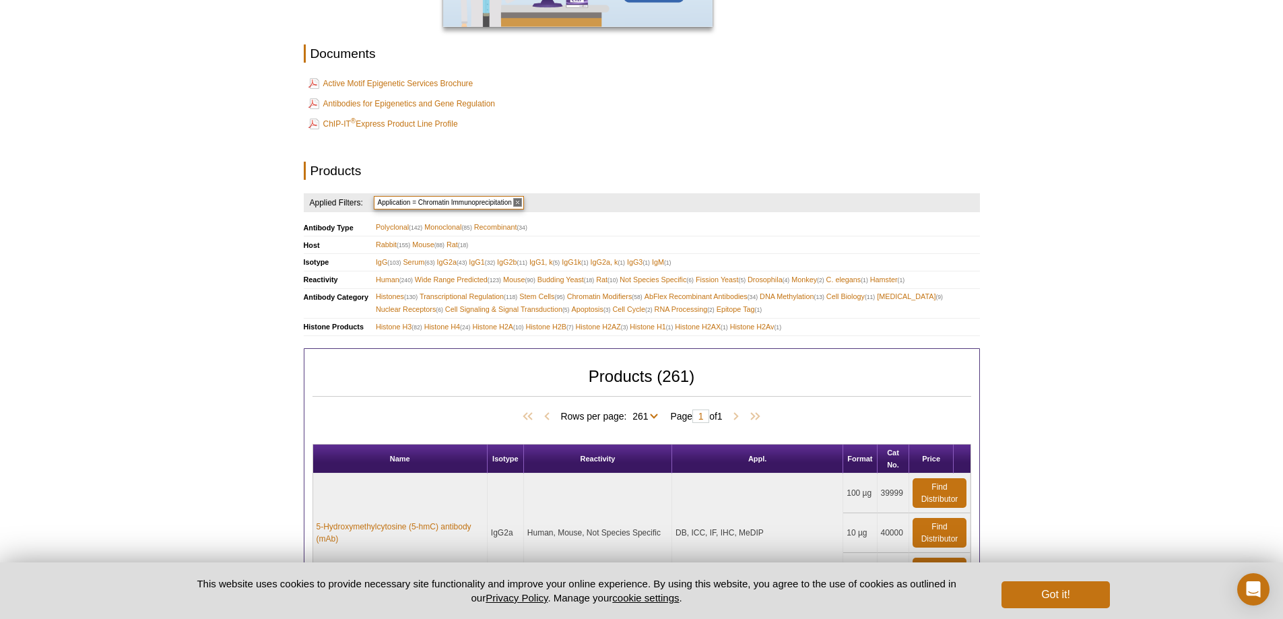
scroll to position [19165, 0]
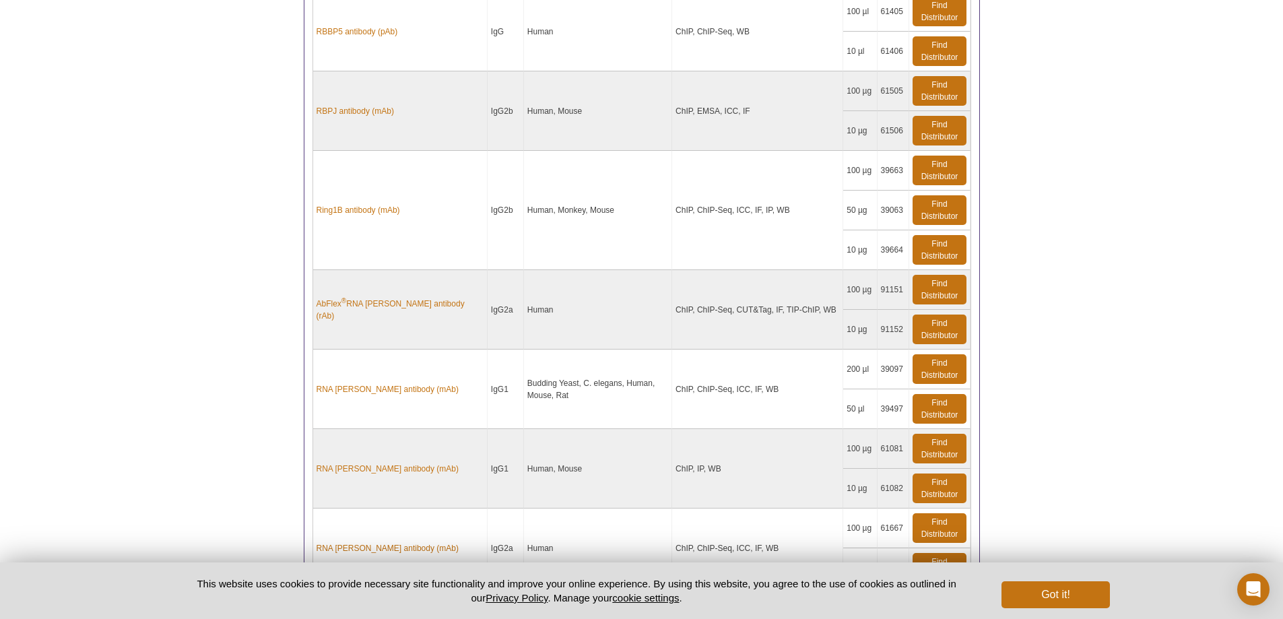
click at [467, 398] on td "RNA [PERSON_NAME] antibody (mAb)" at bounding box center [400, 388] width 174 height 79
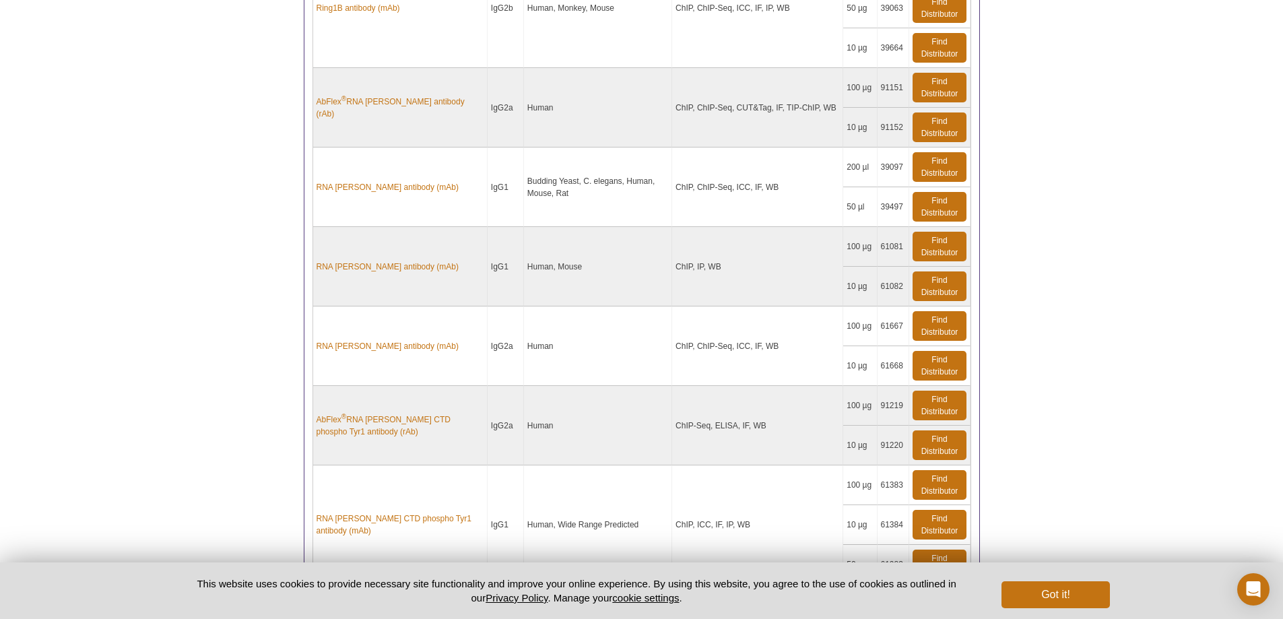
scroll to position [19434, 0]
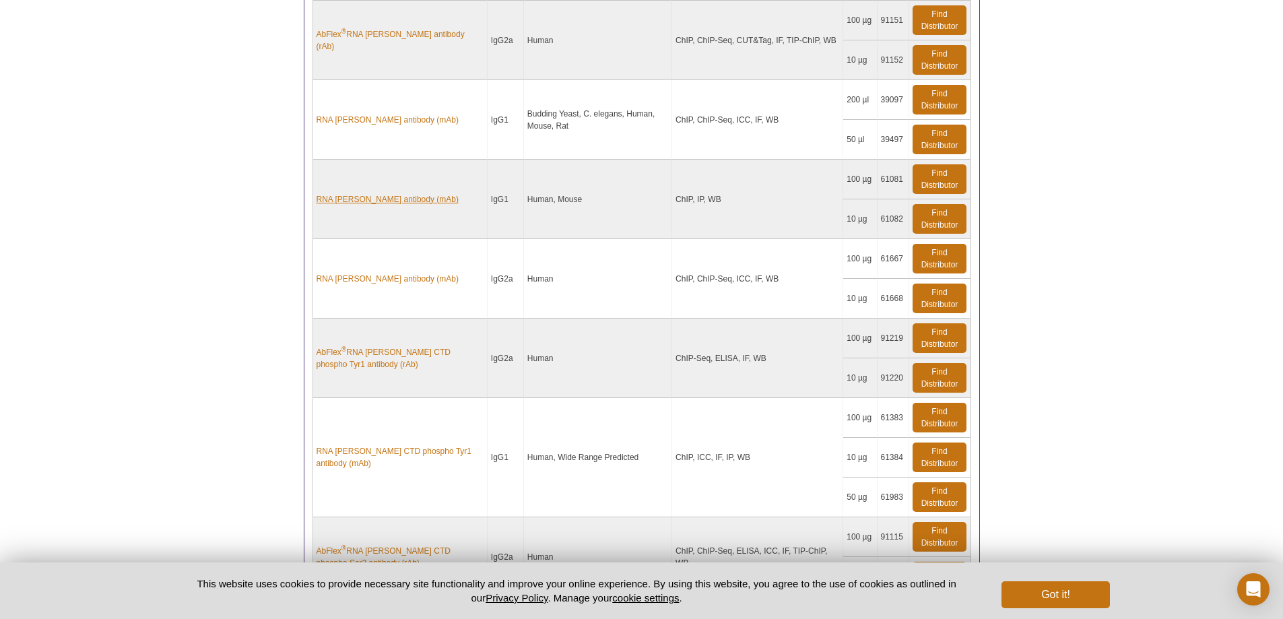
drag, startPoint x: 358, startPoint y: 191, endPoint x: 360, endPoint y: 201, distance: 10.9
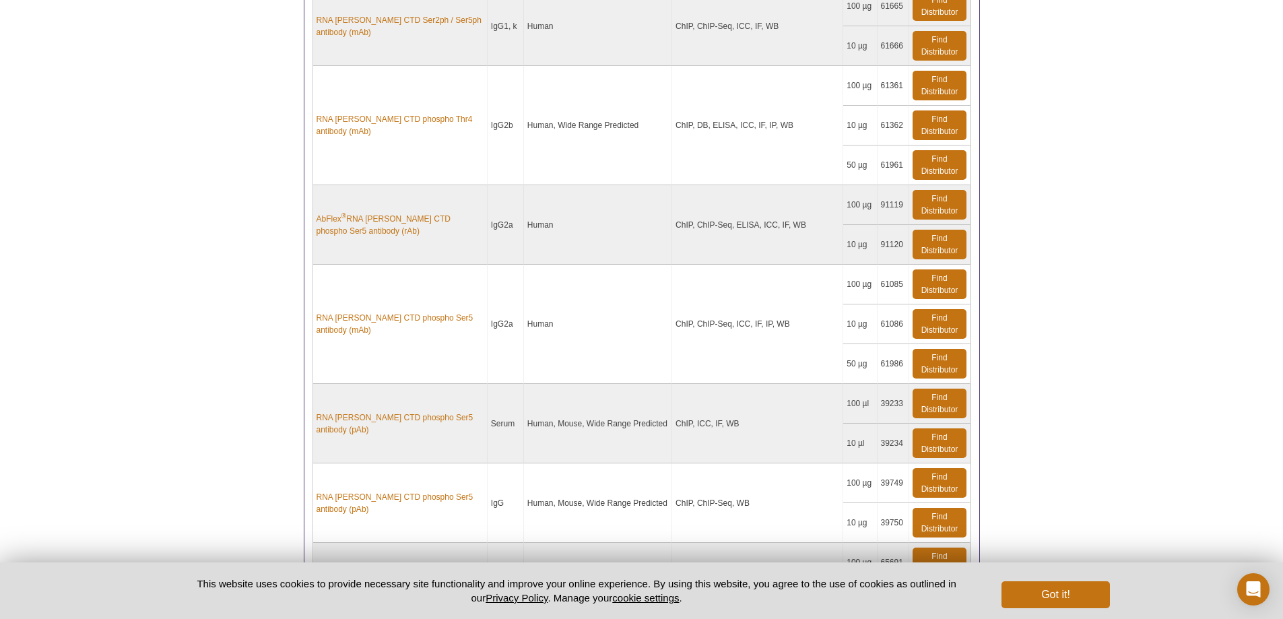
scroll to position [20444, 0]
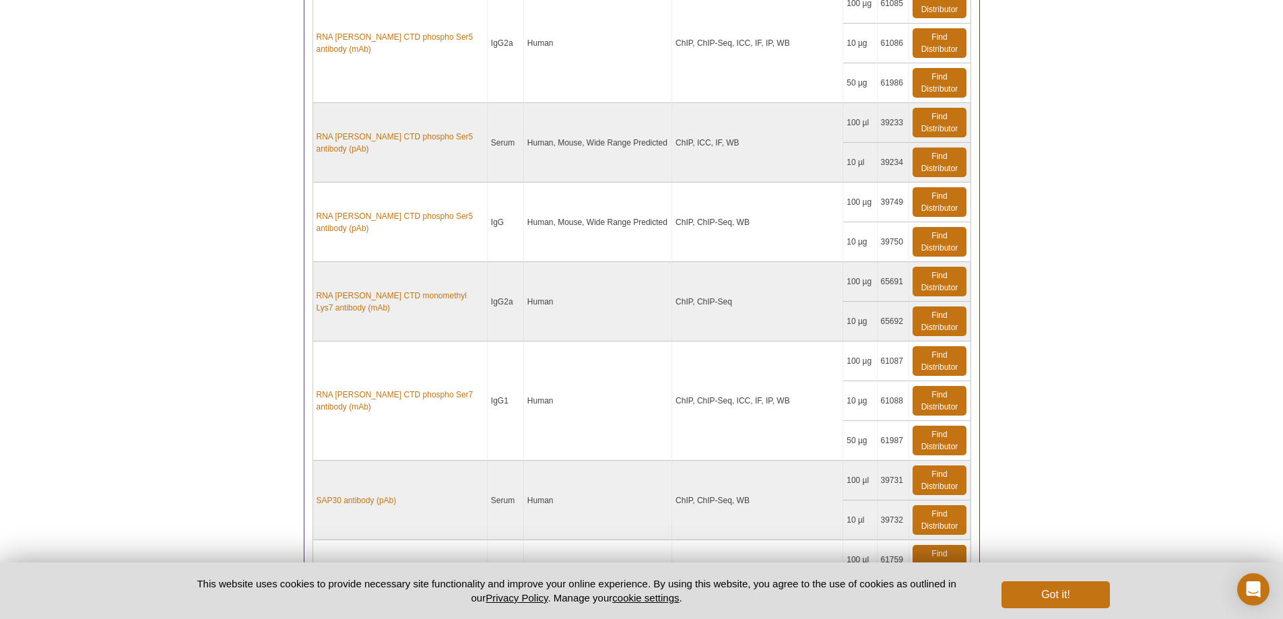
click at [583, 316] on td "Human" at bounding box center [598, 301] width 148 height 79
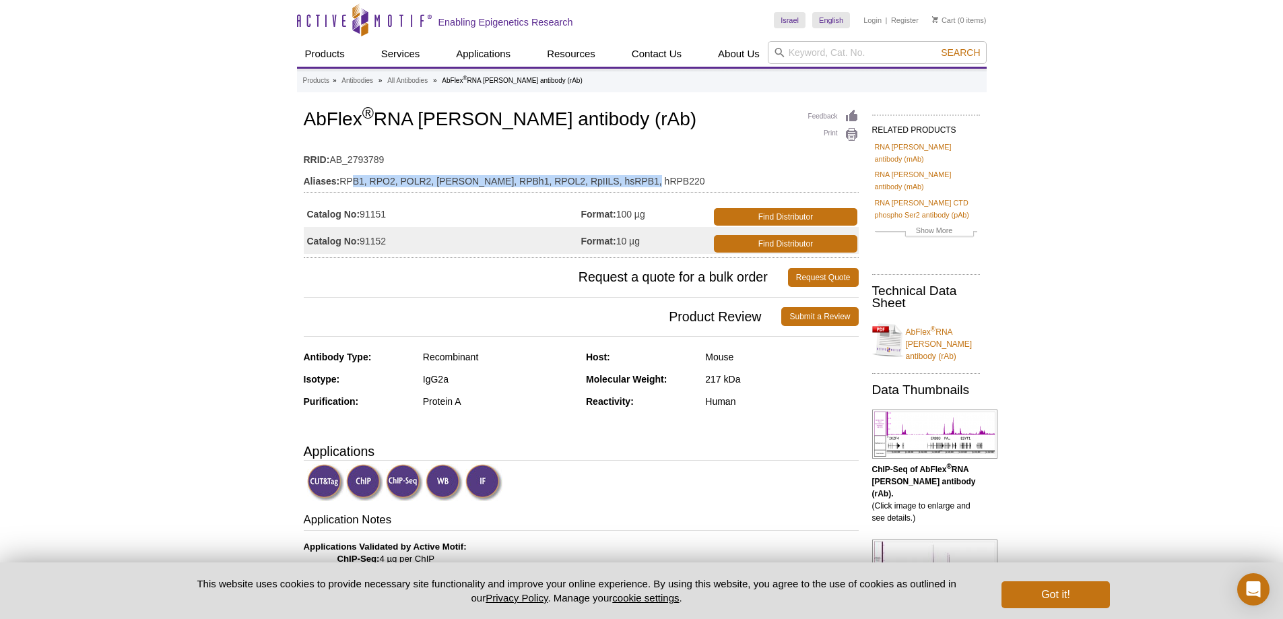
drag, startPoint x: 662, startPoint y: 172, endPoint x: 352, endPoint y: 180, distance: 309.8
click at [352, 180] on td "Aliases: RPB1, RPO2, POLR2, POLRA, RPBh1, RPOL2, RpIILS, hsRPB1, hRPB220" at bounding box center [581, 178] width 555 height 22
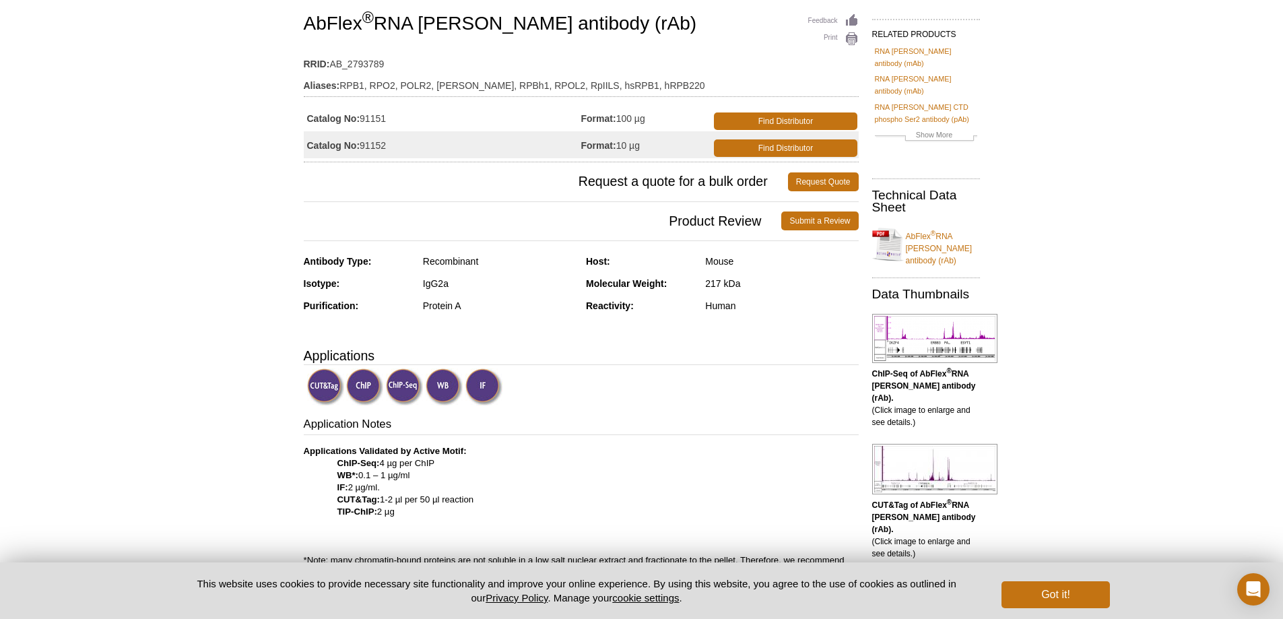
scroll to position [269, 0]
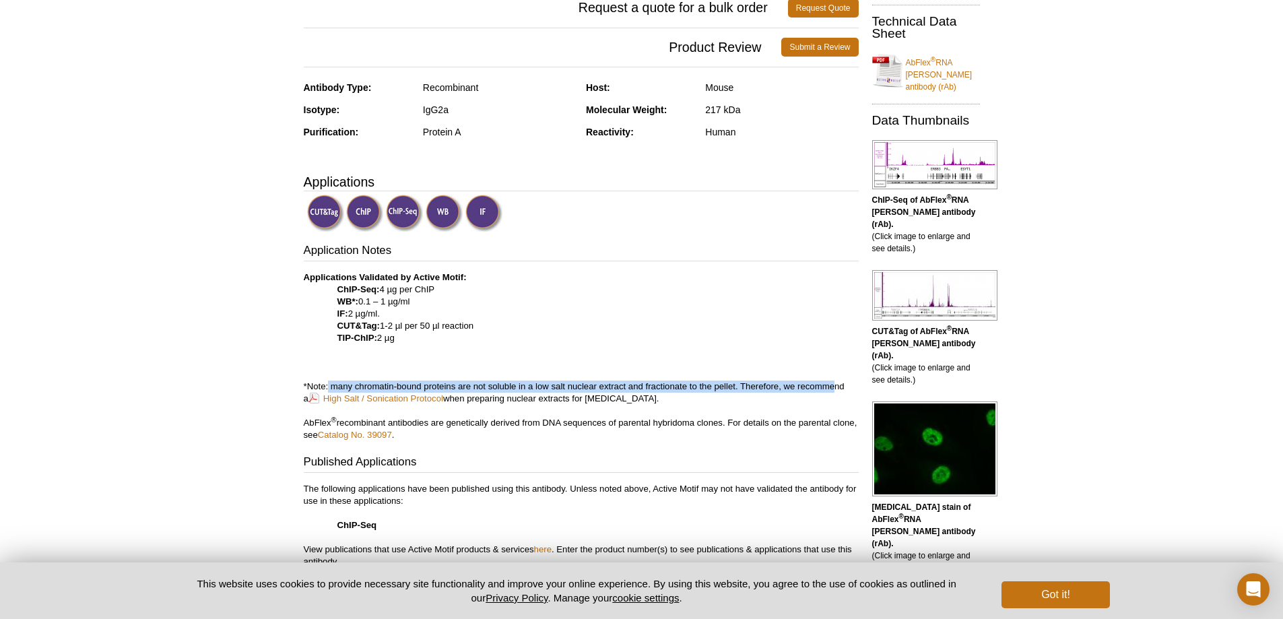
drag, startPoint x: 329, startPoint y: 387, endPoint x: 834, endPoint y: 385, distance: 504.3
click at [834, 385] on p "Applications Validated by Active Motif: ChIP-Seq: 4 µg per ChIP WB*: 0.1 – 1 µg…" at bounding box center [581, 356] width 555 height 170
drag, startPoint x: 840, startPoint y: 382, endPoint x: 328, endPoint y: 387, distance: 512.4
click at [328, 387] on p "Applications Validated by Active Motif: ChIP-Seq: 4 µg per ChIP WB*: 0.1 – 1 µg…" at bounding box center [581, 356] width 555 height 170
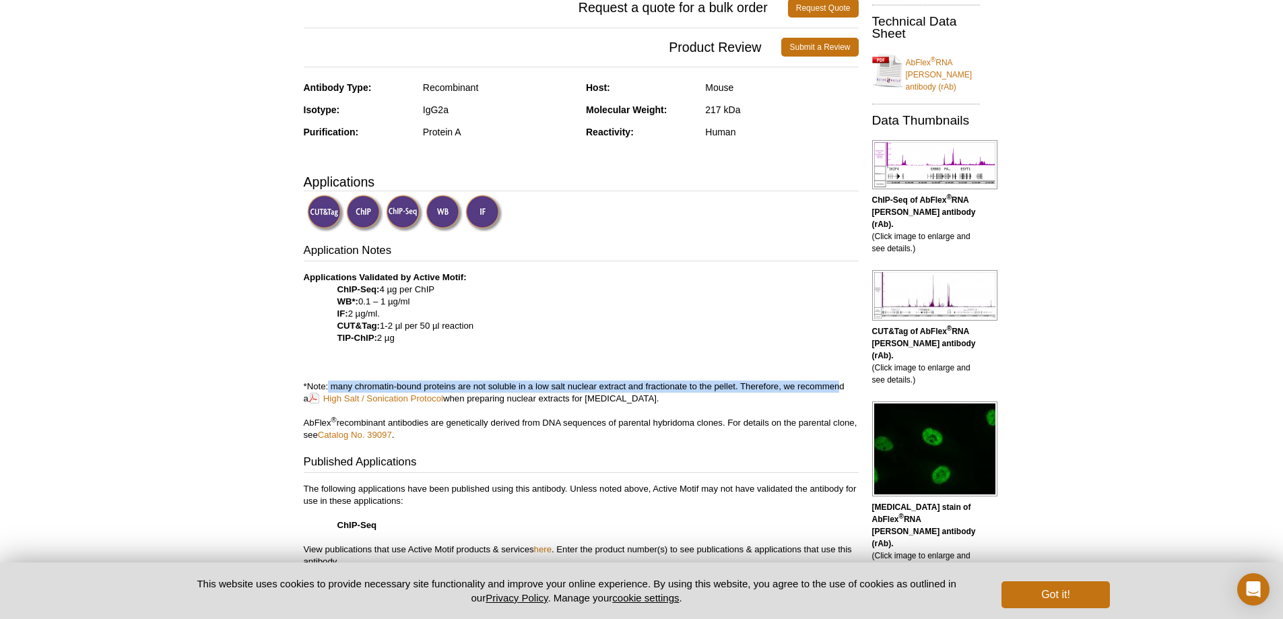
click at [328, 387] on p "Applications Validated by Active Motif: ChIP-Seq: 4 µg per ChIP WB*: 0.1 – 1 µg…" at bounding box center [581, 356] width 555 height 170
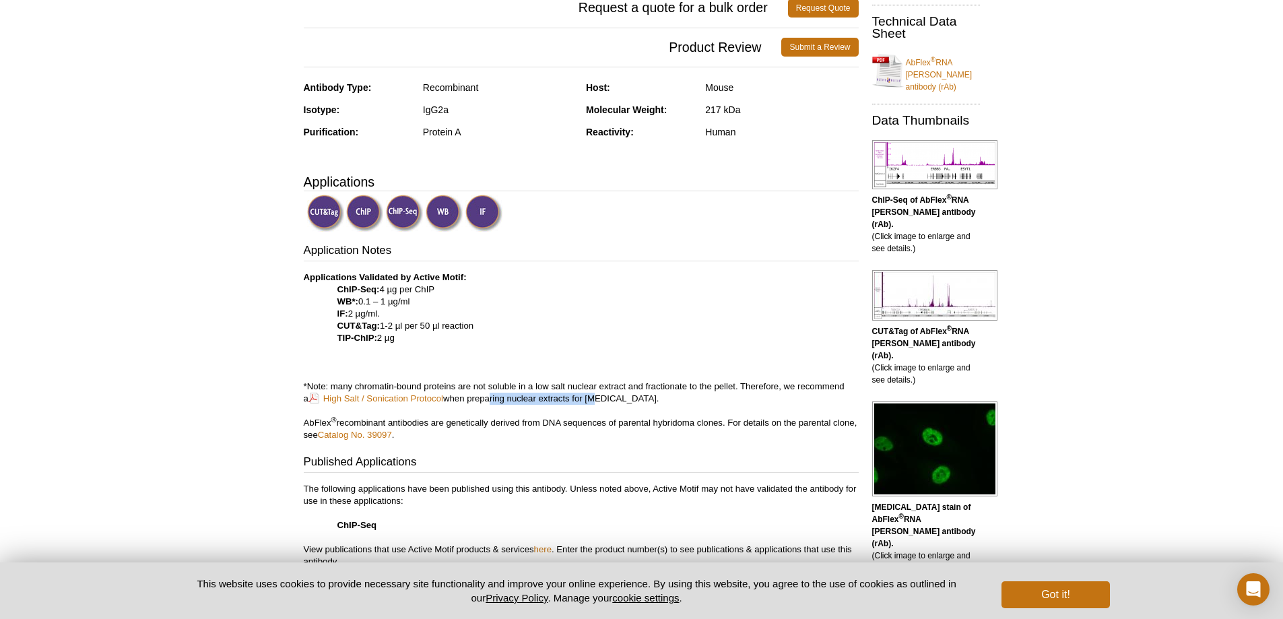
drag, startPoint x: 480, startPoint y: 399, endPoint x: 591, endPoint y: 401, distance: 111.1
click at [591, 401] on p "Applications Validated by Active Motif: ChIP-Seq: 4 µg per ChIP WB*: 0.1 – 1 µg…" at bounding box center [581, 356] width 555 height 170
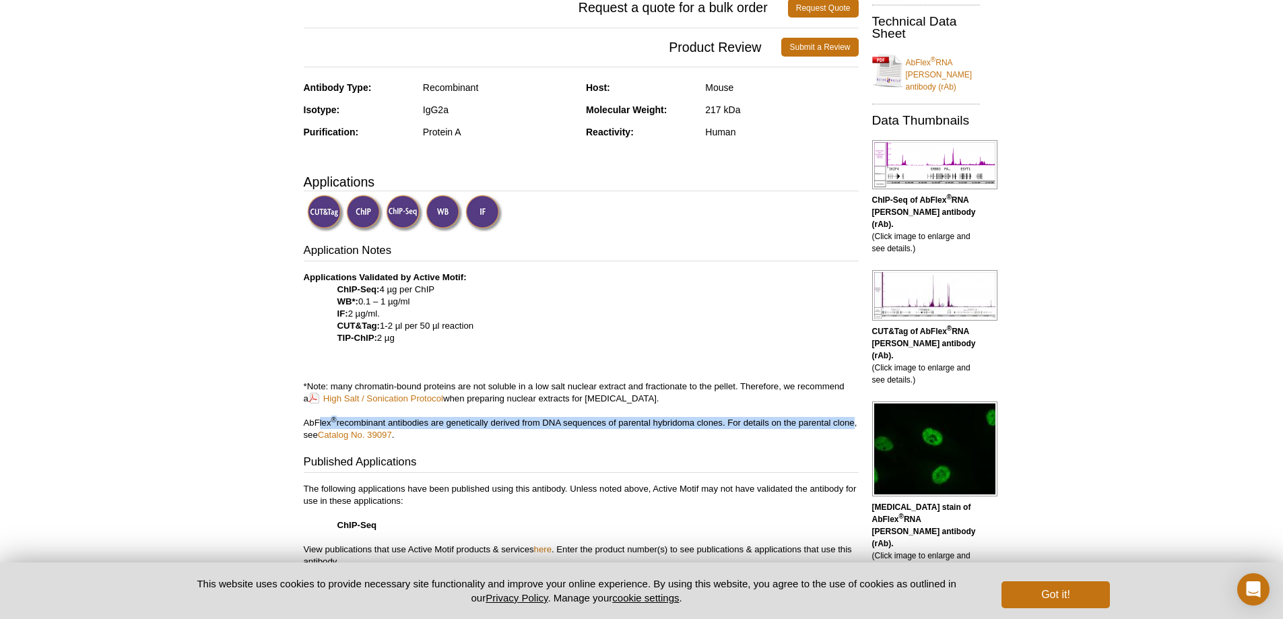
drag, startPoint x: 320, startPoint y: 426, endPoint x: 318, endPoint y: 434, distance: 8.3
click at [318, 434] on p "Applications Validated by Active Motif: ChIP-Seq: 4 µg per ChIP WB*: 0.1 – 1 µg…" at bounding box center [581, 356] width 555 height 170
drag, startPoint x: 317, startPoint y: 438, endPoint x: 316, endPoint y: 426, distance: 11.5
click at [316, 426] on p "Applications Validated by Active Motif: ChIP-Seq: 4 µg per ChIP WB*: 0.1 – 1 µg…" at bounding box center [581, 356] width 555 height 170
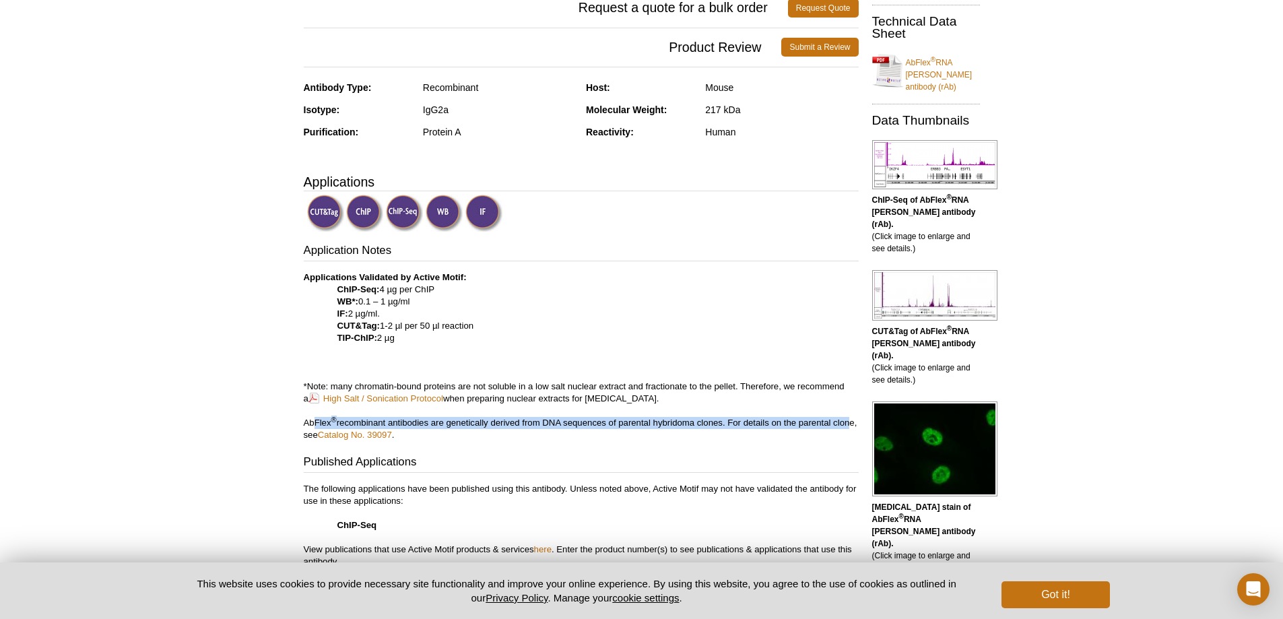
click at [316, 426] on p "Applications Validated by Active Motif: ChIP-Seq: 4 µg per ChIP WB*: 0.1 – 1 µg…" at bounding box center [581, 356] width 555 height 170
drag, startPoint x: 316, startPoint y: 426, endPoint x: 314, endPoint y: 439, distance: 13.0
click at [314, 440] on p "Applications Validated by Active Motif: ChIP-Seq: 4 µg per ChIP WB*: 0.1 – 1 µg…" at bounding box center [581, 356] width 555 height 170
click at [314, 439] on p "Applications Validated by Active Motif: ChIP-Seq: 4 µg per ChIP WB*: 0.1 – 1 µg…" at bounding box center [581, 356] width 555 height 170
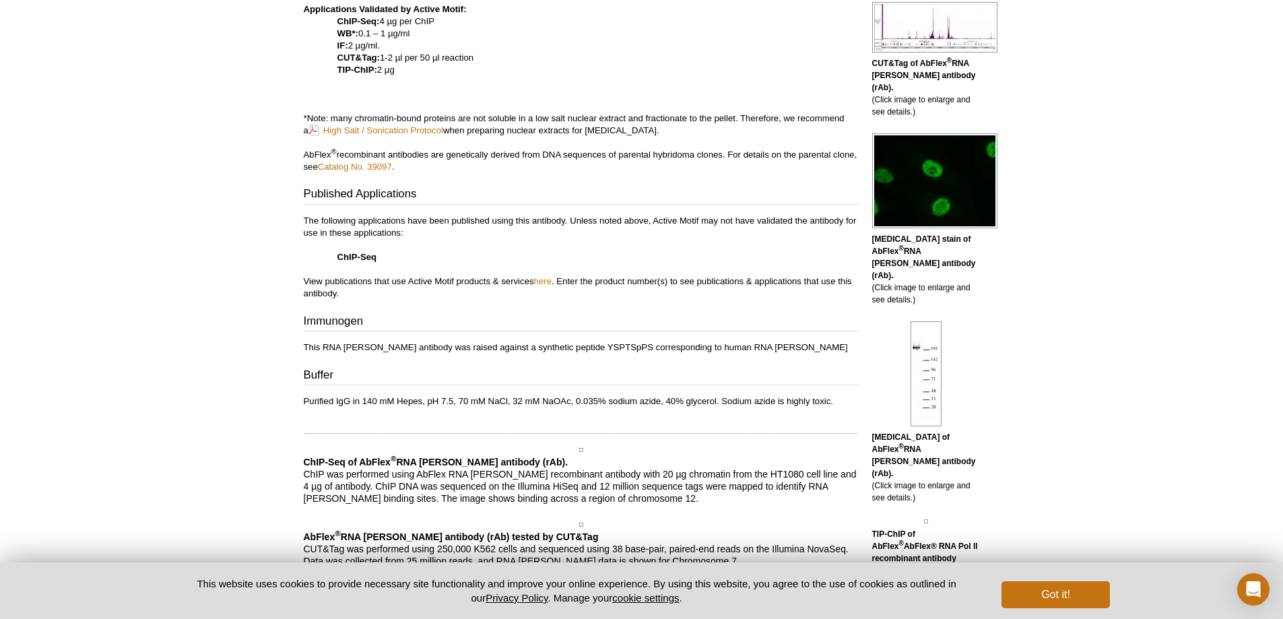
scroll to position [539, 0]
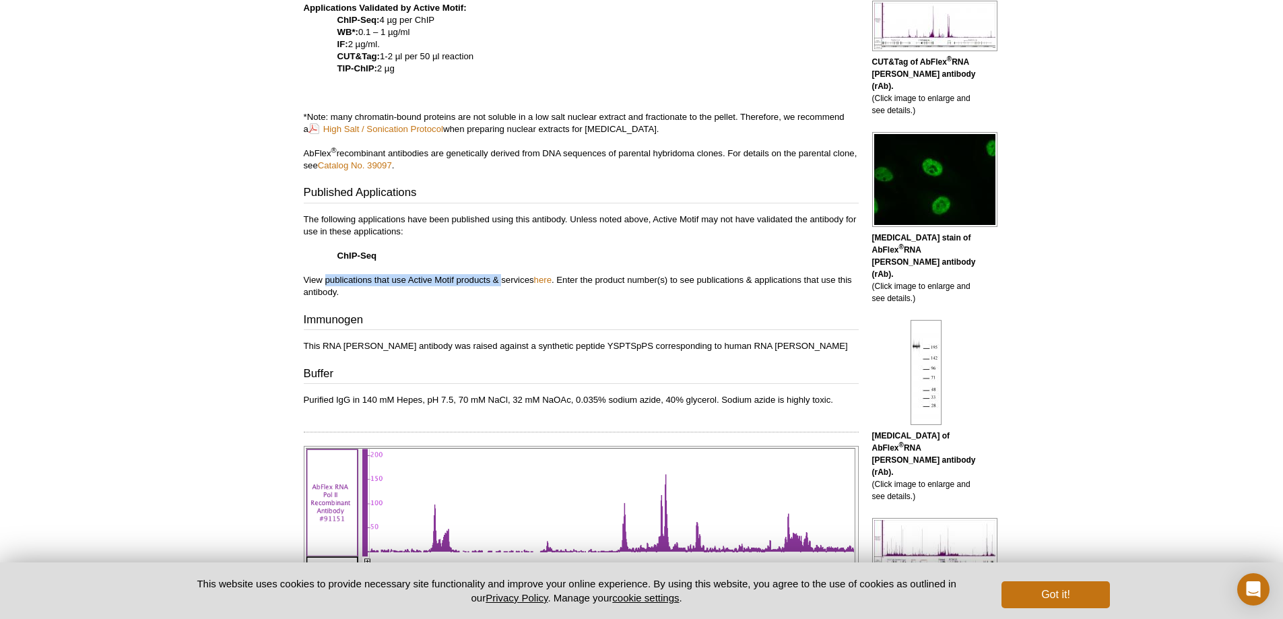
drag, startPoint x: 353, startPoint y: 273, endPoint x: 503, endPoint y: 283, distance: 149.8
click at [503, 283] on p "The following applications have been published using this antibody. Unless note…" at bounding box center [581, 255] width 555 height 85
drag, startPoint x: 522, startPoint y: 281, endPoint x: 312, endPoint y: 279, distance: 210.1
click at [312, 279] on p "The following applications have been published using this antibody. Unless note…" at bounding box center [581, 255] width 555 height 85
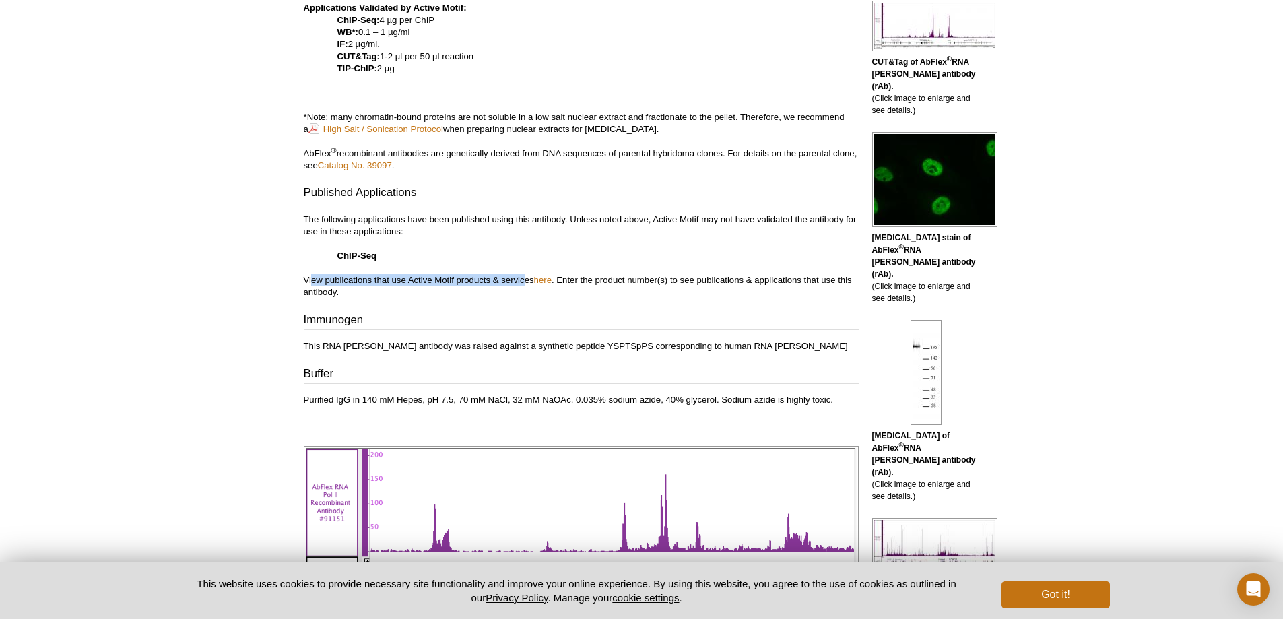
click at [312, 279] on p "The following applications have been published using this antibody. Unless note…" at bounding box center [581, 255] width 555 height 85
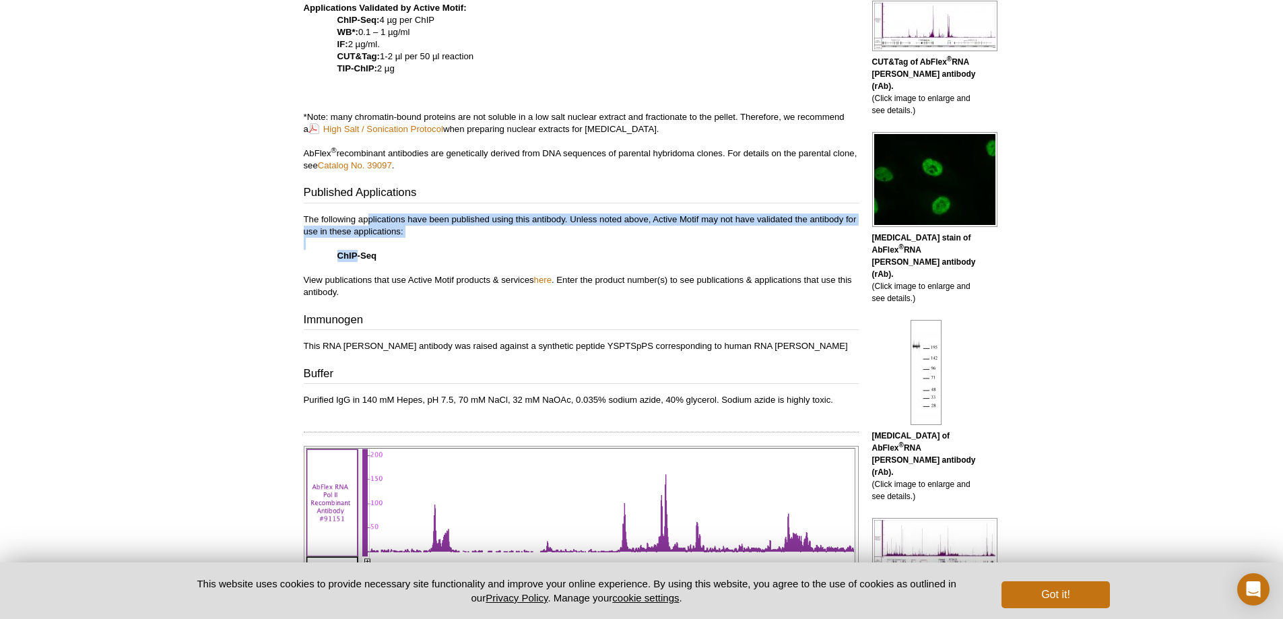
drag, startPoint x: 364, startPoint y: 238, endPoint x: 358, endPoint y: 252, distance: 14.8
click at [358, 252] on p "The following applications have been published using this antibody. Unless note…" at bounding box center [581, 255] width 555 height 85
click at [358, 252] on strong "ChIP-Seq" at bounding box center [357, 255] width 40 height 10
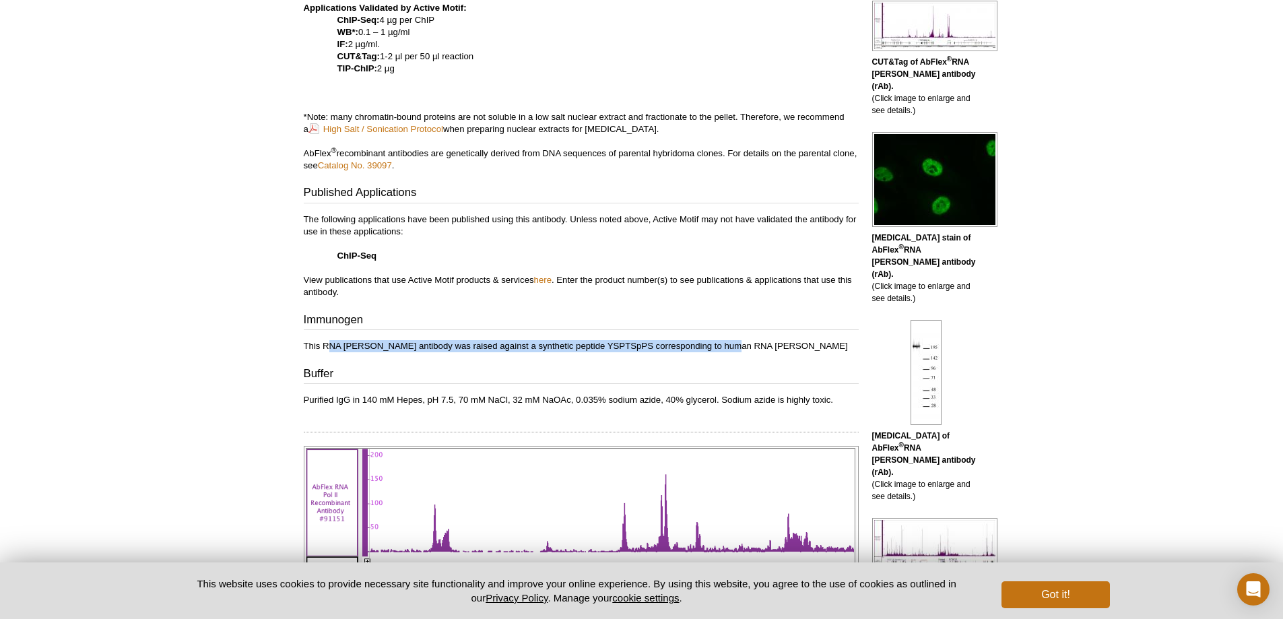
drag, startPoint x: 452, startPoint y: 352, endPoint x: 721, endPoint y: 352, distance: 268.7
click at [721, 352] on p "This RNA Pol II antibody was raised against a synthetic peptide YSPTSpPS corres…" at bounding box center [581, 346] width 555 height 12
drag, startPoint x: 590, startPoint y: 347, endPoint x: 333, endPoint y: 349, distance: 256.5
click at [333, 351] on p "This RNA Pol II antibody was raised against a synthetic peptide YSPTSpPS corres…" at bounding box center [581, 346] width 555 height 12
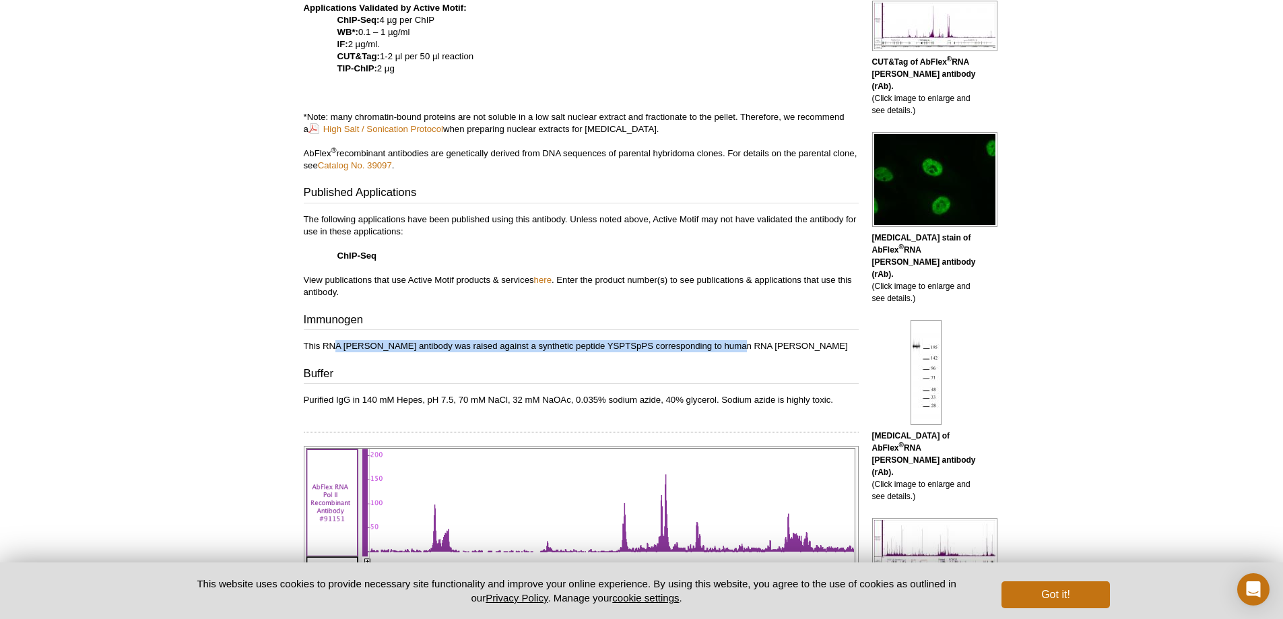
click at [333, 349] on p "This RNA Pol II antibody was raised against a synthetic peptide YSPTSpPS corres…" at bounding box center [581, 346] width 555 height 12
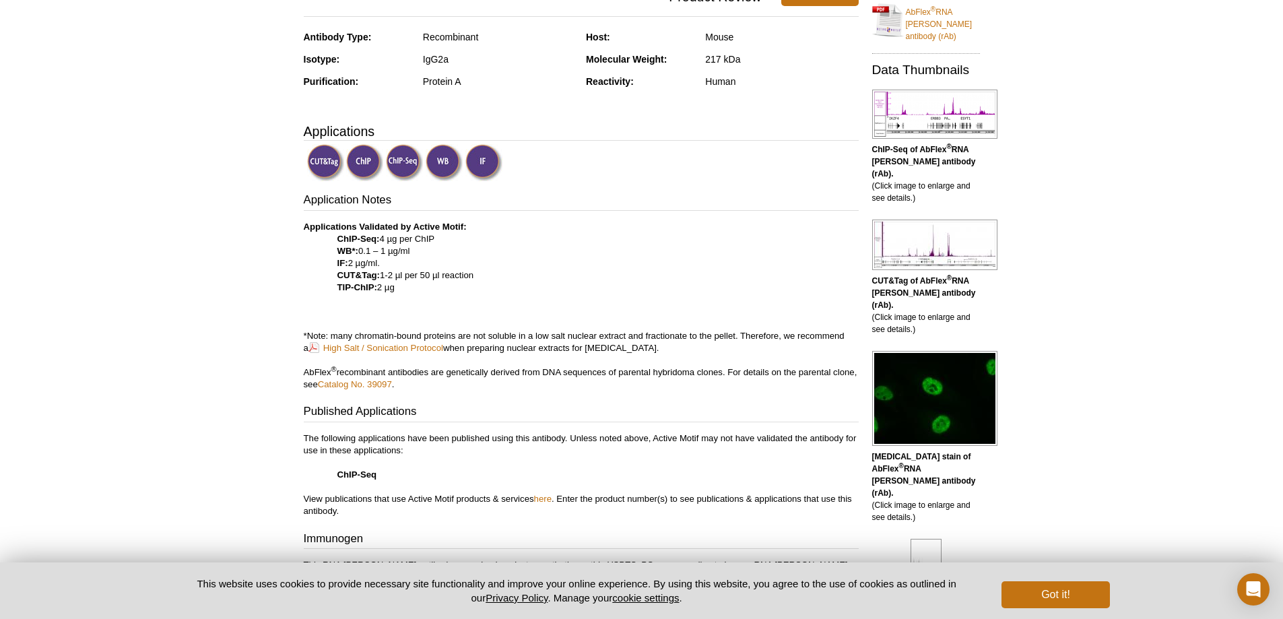
scroll to position [337, 0]
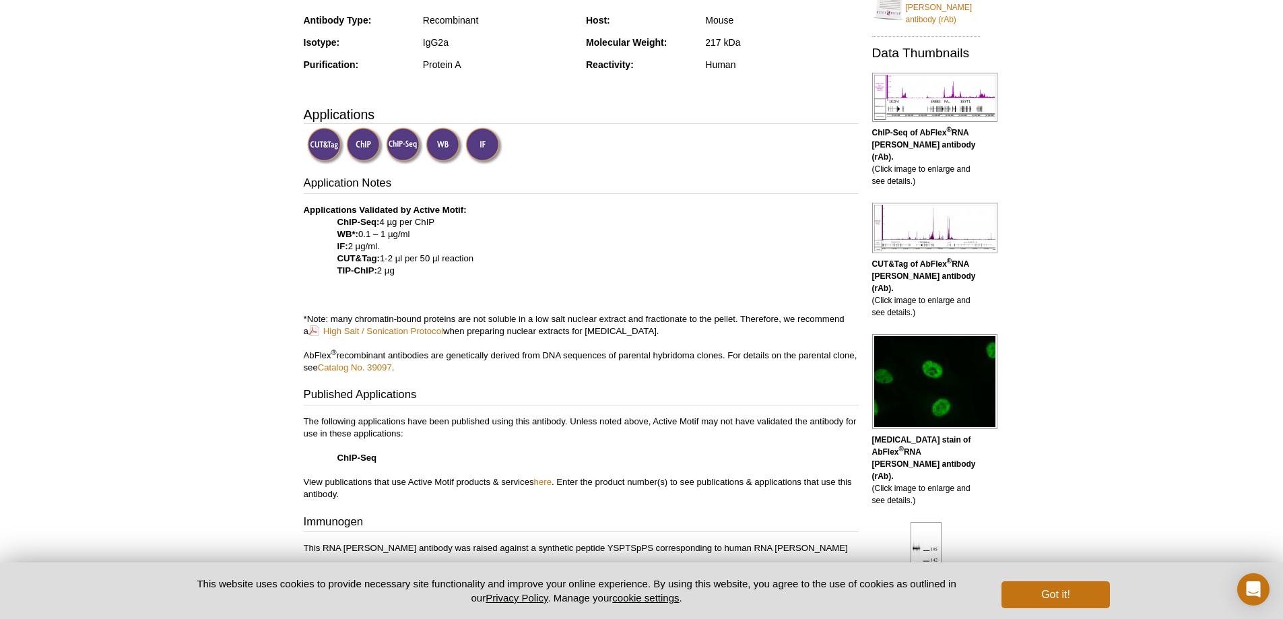
click at [326, 147] on img at bounding box center [325, 145] width 37 height 37
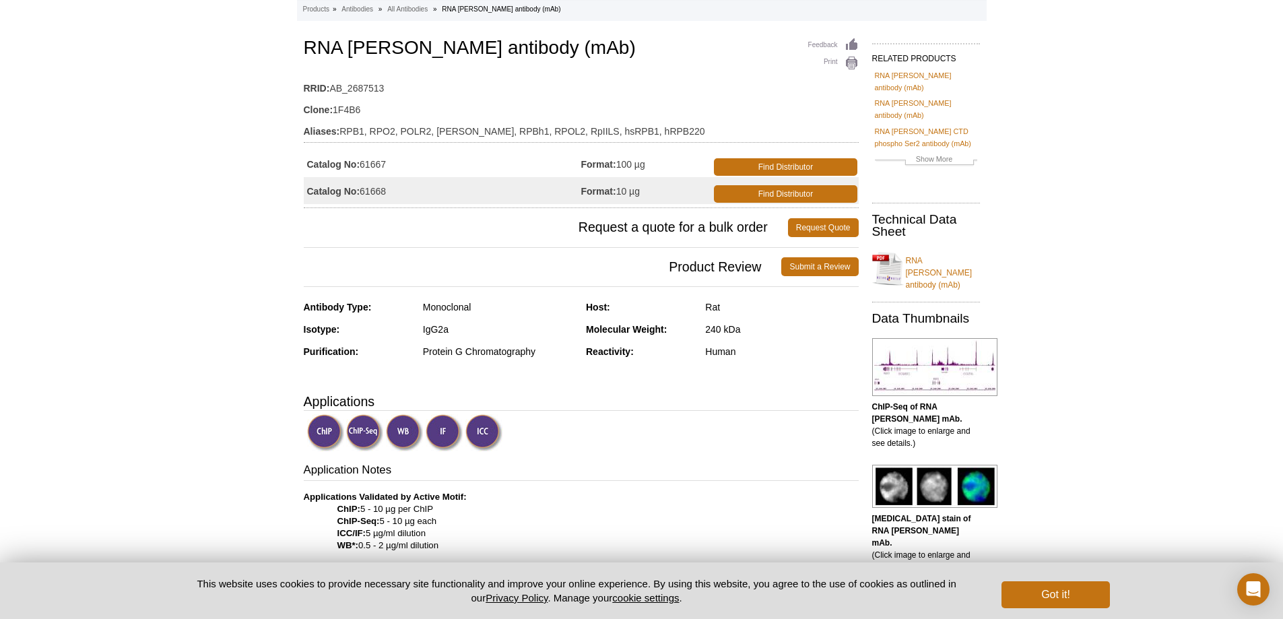
scroll to position [269, 0]
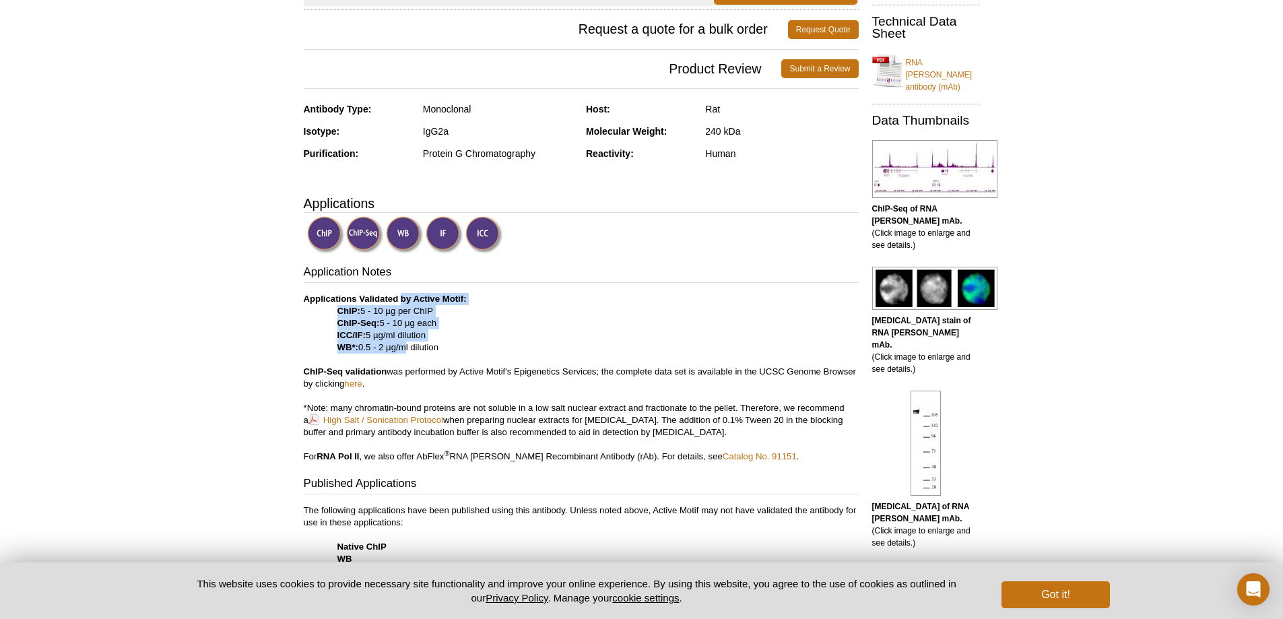
drag, startPoint x: 401, startPoint y: 303, endPoint x: 404, endPoint y: 351, distance: 47.9
click at [404, 351] on p "Applications Validated by Active Motif: ChIP: 5 - 10 µg per ChIP ChIP-Seq: 5 - …" at bounding box center [581, 378] width 555 height 170
drag, startPoint x: 372, startPoint y: 345, endPoint x: 379, endPoint y: 307, distance: 38.3
click at [379, 307] on p "Applications Validated by Active Motif: ChIP: 5 - 10 µg per ChIP ChIP-Seq: 5 - …" at bounding box center [581, 378] width 555 height 170
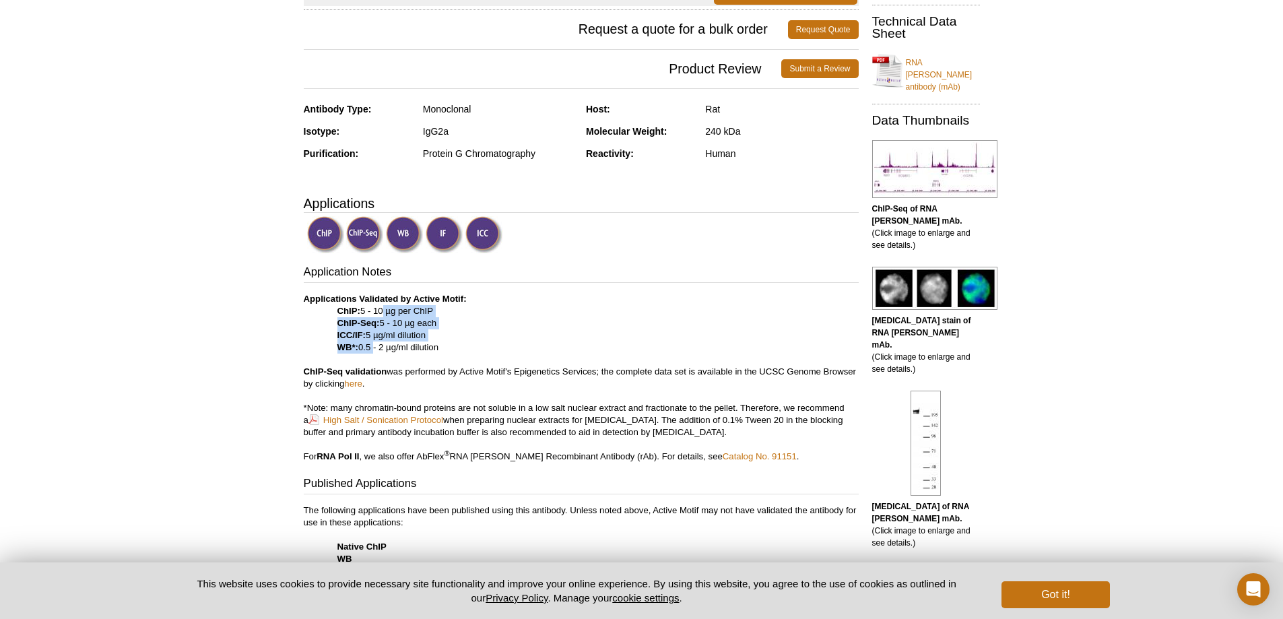
click at [379, 307] on p "Applications Validated by Active Motif: ChIP: 5 - 10 µg per ChIP ChIP-Seq: 5 - …" at bounding box center [581, 378] width 555 height 170
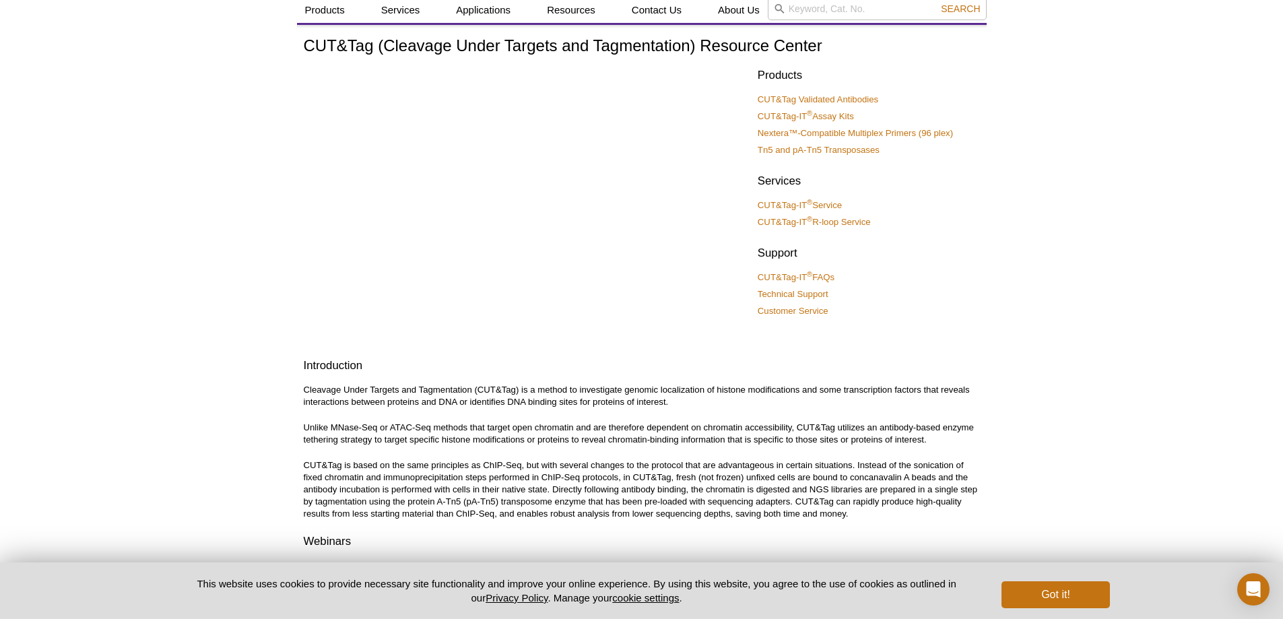
scroll to position [67, 0]
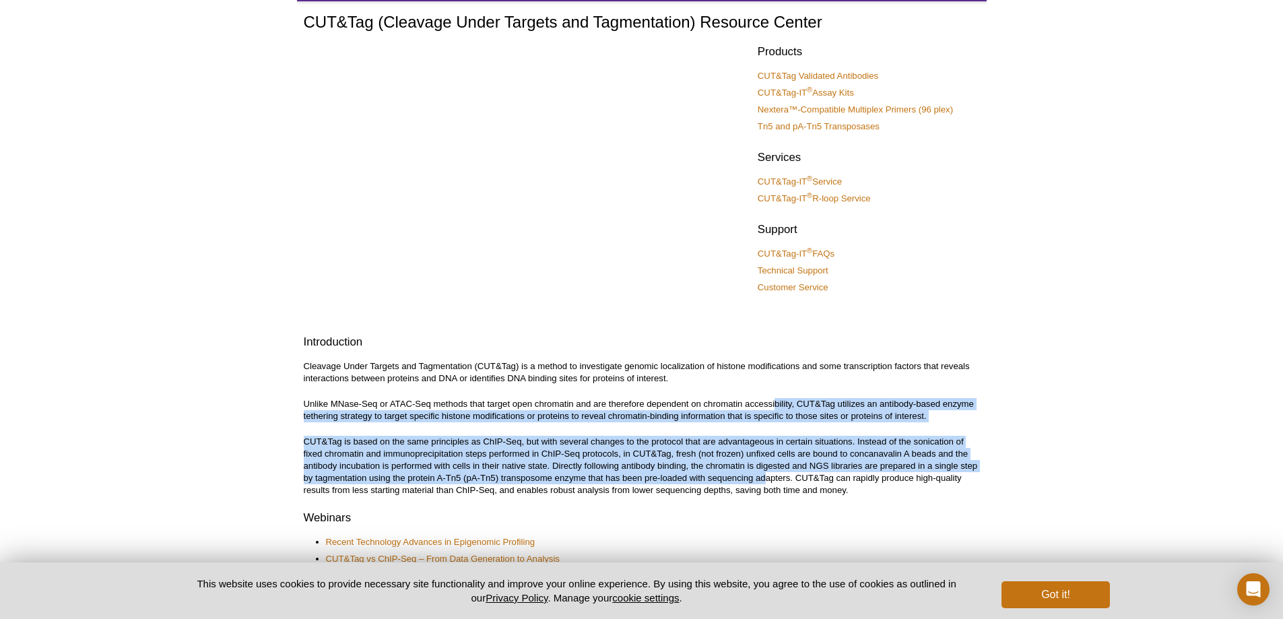
drag, startPoint x: 768, startPoint y: 446, endPoint x: 766, endPoint y: 473, distance: 27.0
click at [612, 448] on p "CUT&Tag is based on the same principles as ChIP-Seq, but with several changes t…" at bounding box center [642, 466] width 676 height 61
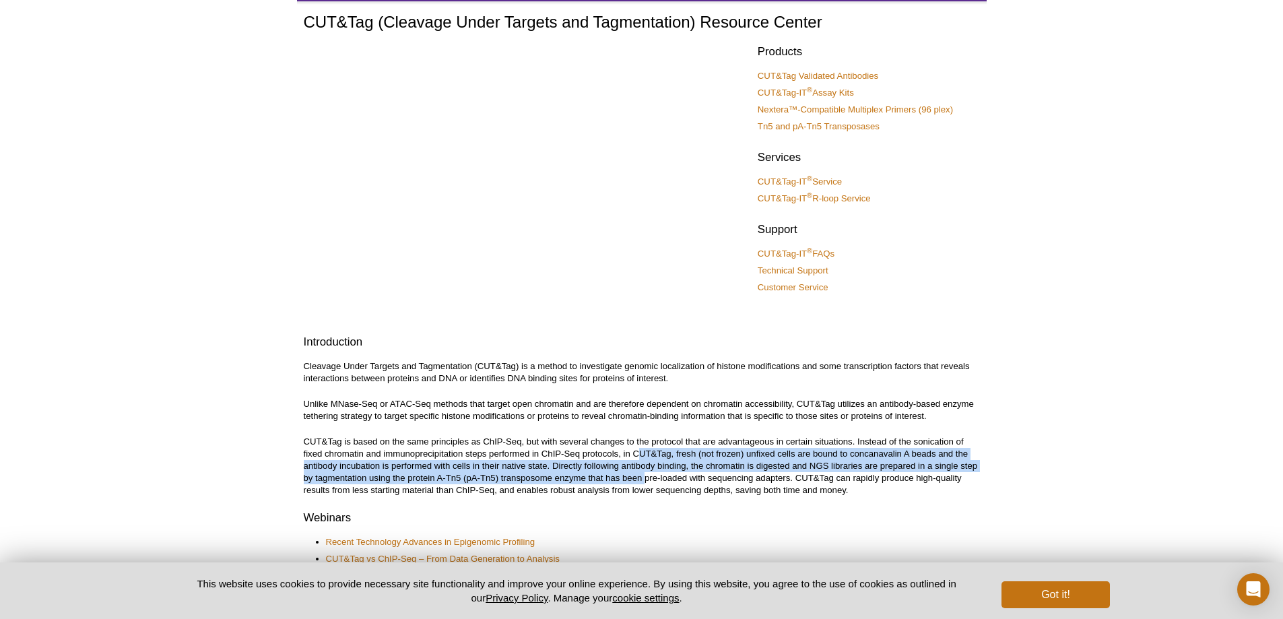
drag, startPoint x: 642, startPoint y: 454, endPoint x: 647, endPoint y: 477, distance: 23.5
click at [647, 477] on p "CUT&Tag is based on the same principles as ChIP-Seq, but with several changes t…" at bounding box center [642, 466] width 676 height 61
drag, startPoint x: 567, startPoint y: 481, endPoint x: 574, endPoint y: 455, distance: 27.3
click at [574, 455] on p "CUT&Tag is based on the same principles as ChIP-Seq, but with several changes t…" at bounding box center [642, 466] width 676 height 61
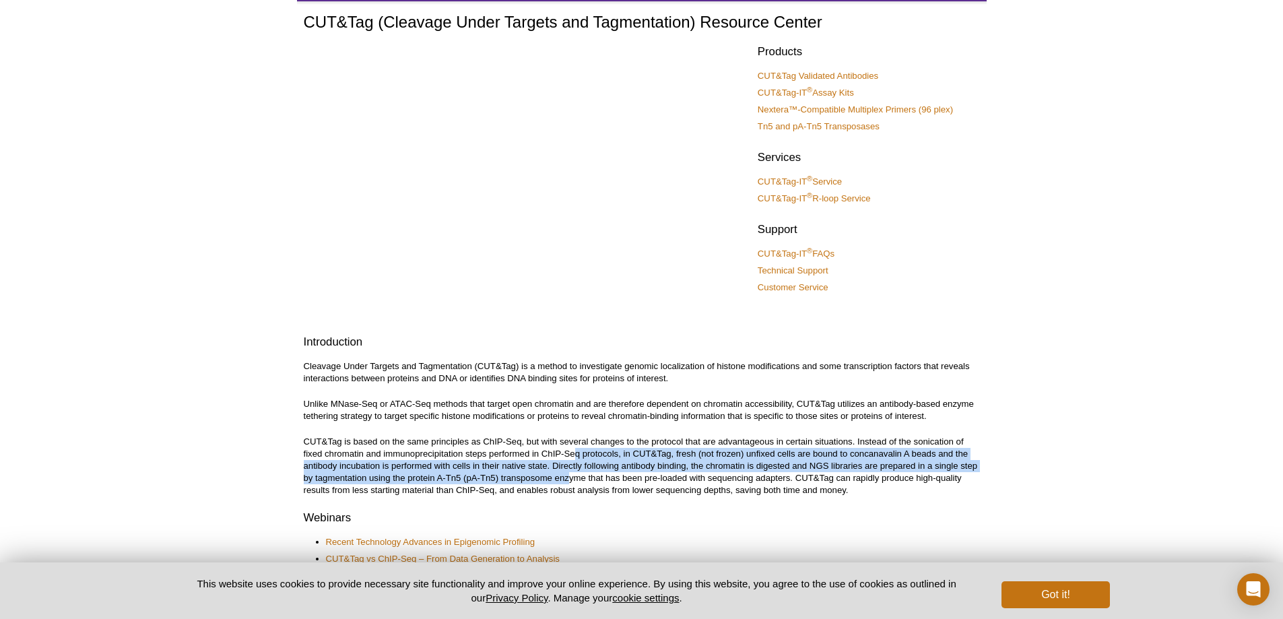
click at [574, 455] on p "CUT&Tag is based on the same principles as ChIP-Seq, but with several changes t…" at bounding box center [642, 466] width 676 height 61
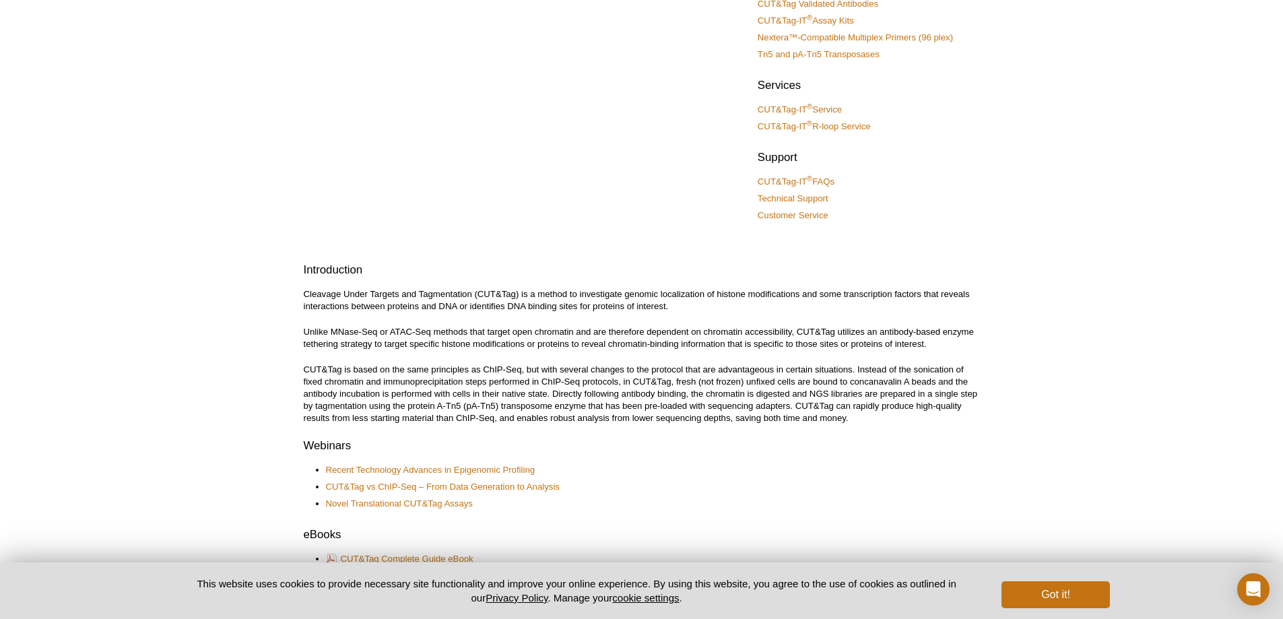
scroll to position [269, 0]
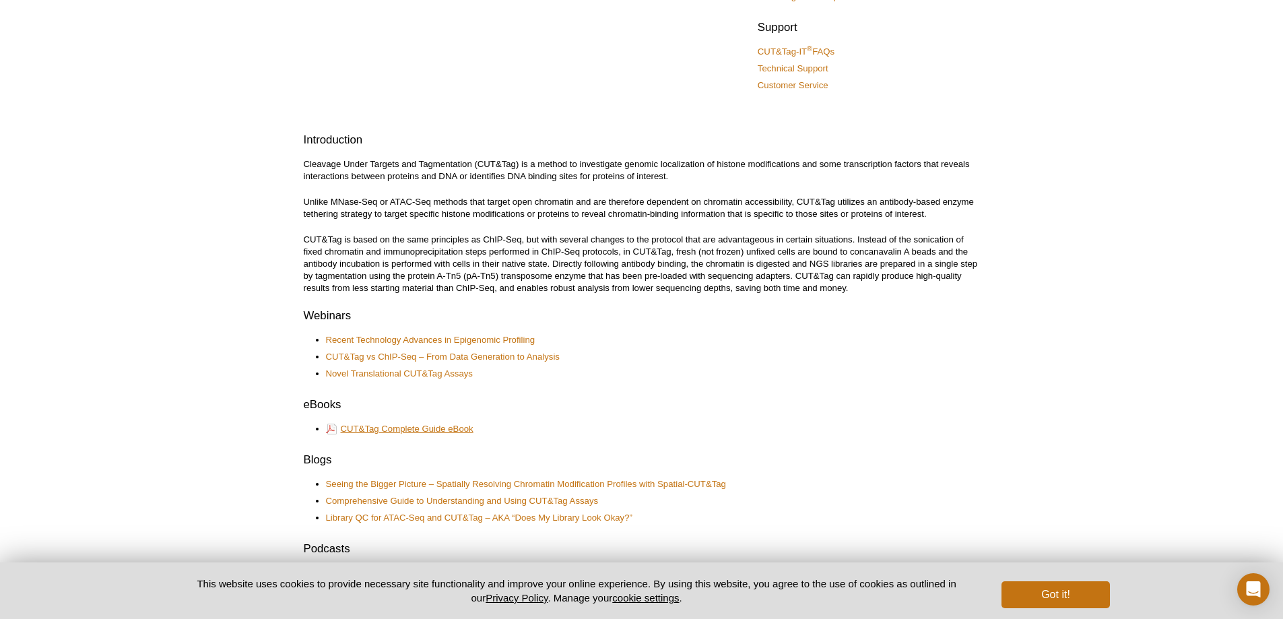
drag, startPoint x: 413, startPoint y: 442, endPoint x: 428, endPoint y: 424, distance: 24.0
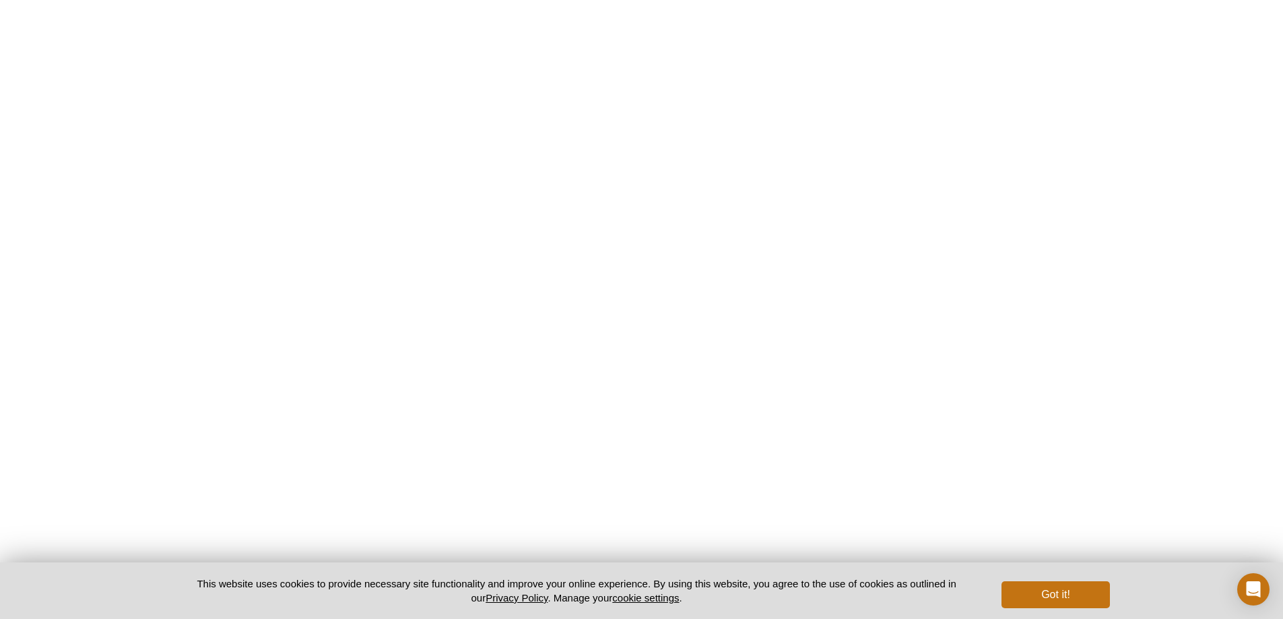
scroll to position [1214, 0]
drag, startPoint x: 978, startPoint y: 512, endPoint x: 970, endPoint y: 517, distance: 8.8
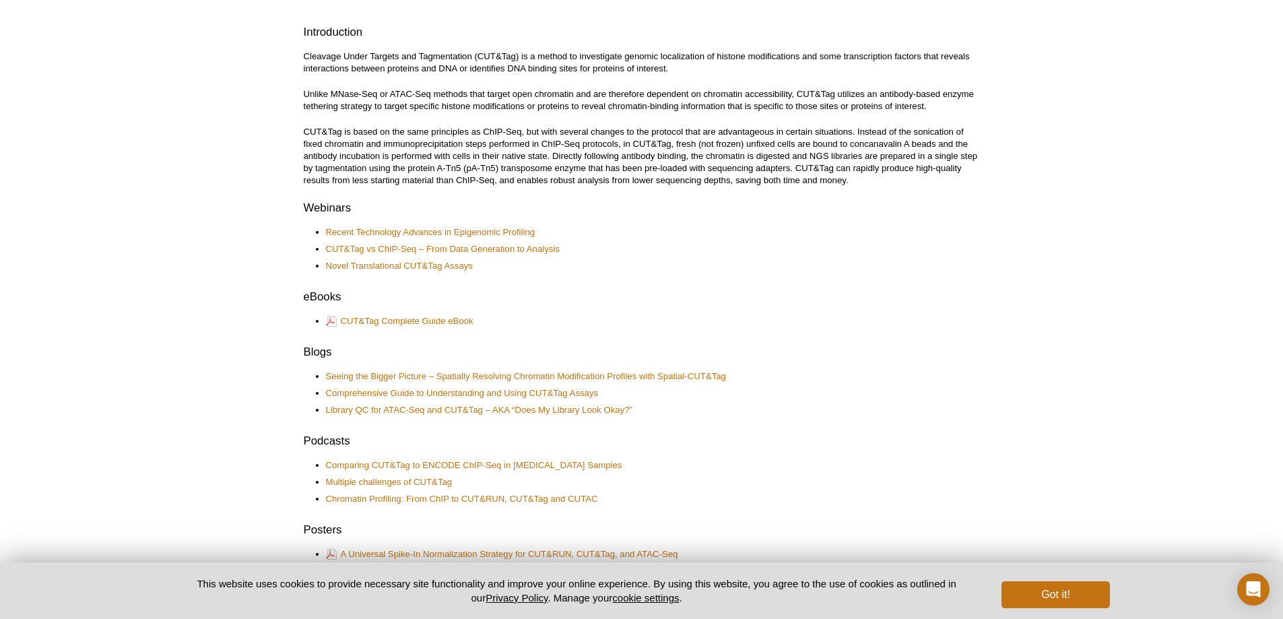
scroll to position [0, 0]
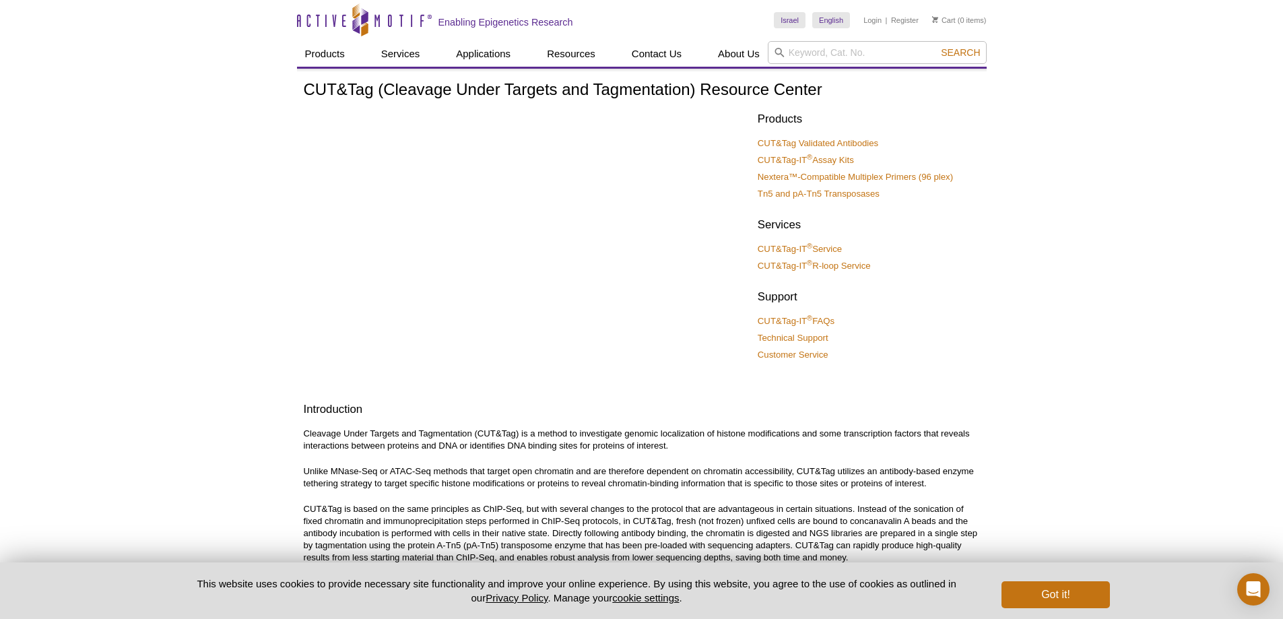
drag, startPoint x: 1148, startPoint y: 378, endPoint x: 1090, endPoint y: 169, distance: 216.6
click at [805, 138] on link "CUT&Tag Validated Antibodies" at bounding box center [817, 143] width 121 height 12
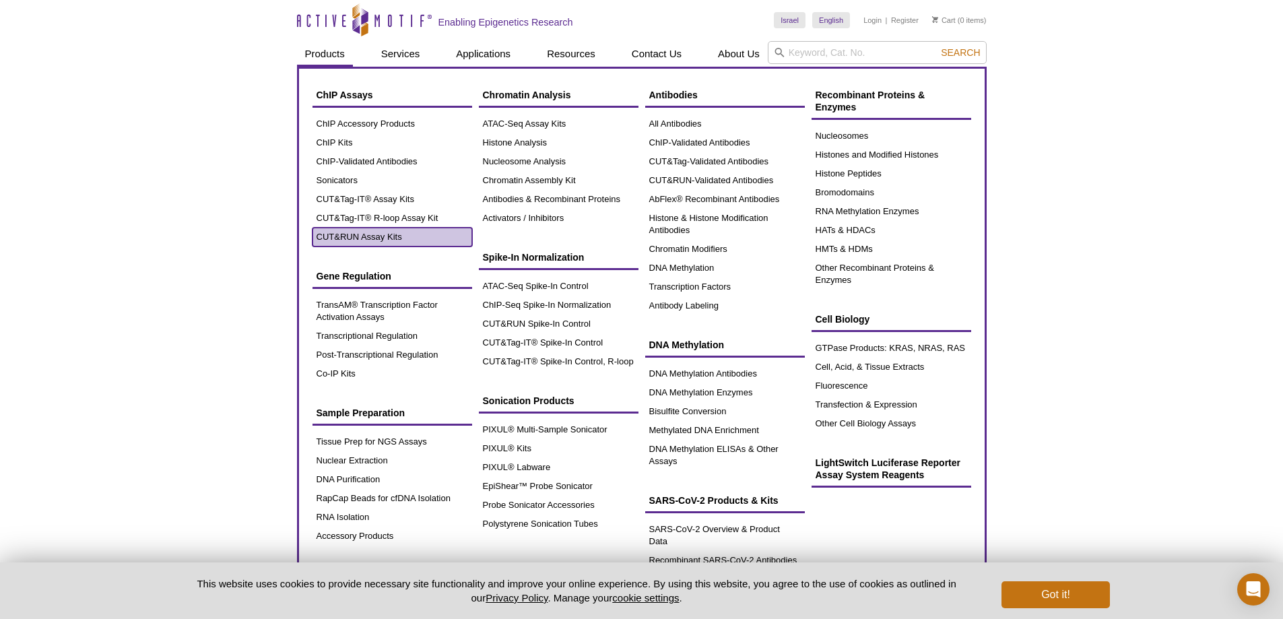
click at [417, 234] on link "CUT&RUN Assay Kits" at bounding box center [392, 237] width 160 height 19
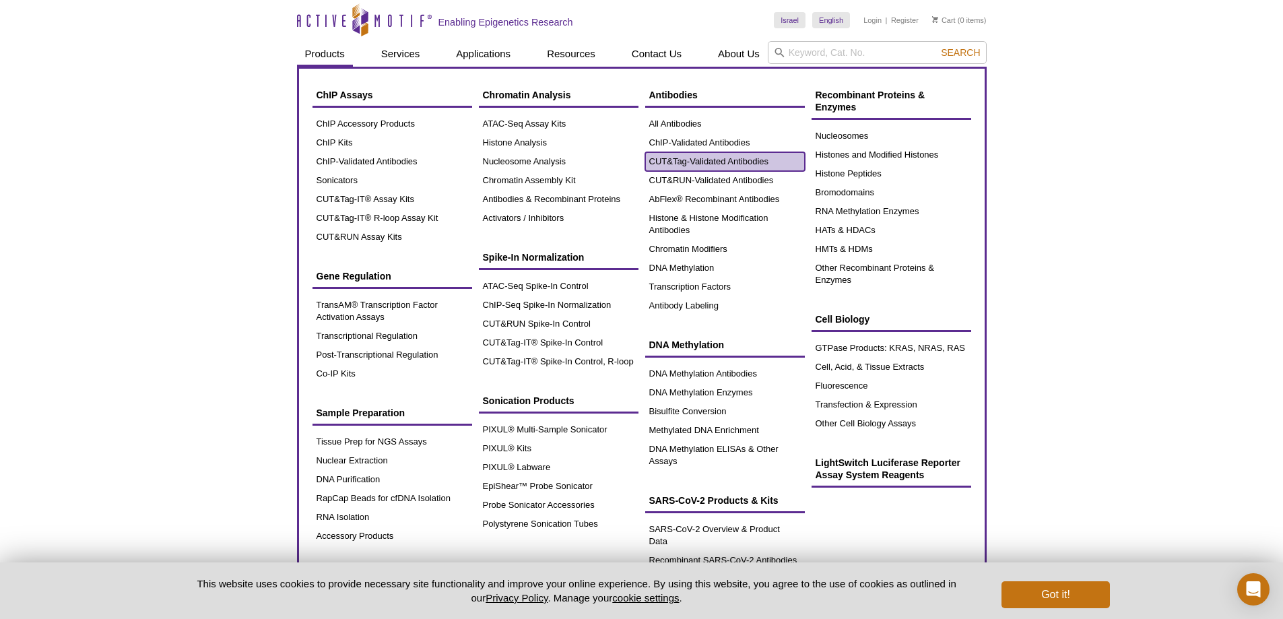
click at [708, 170] on link "CUT&Tag-Validated Antibodies" at bounding box center [725, 161] width 160 height 19
click at [708, 177] on link "CUT&RUN-Validated Antibodies" at bounding box center [725, 180] width 160 height 19
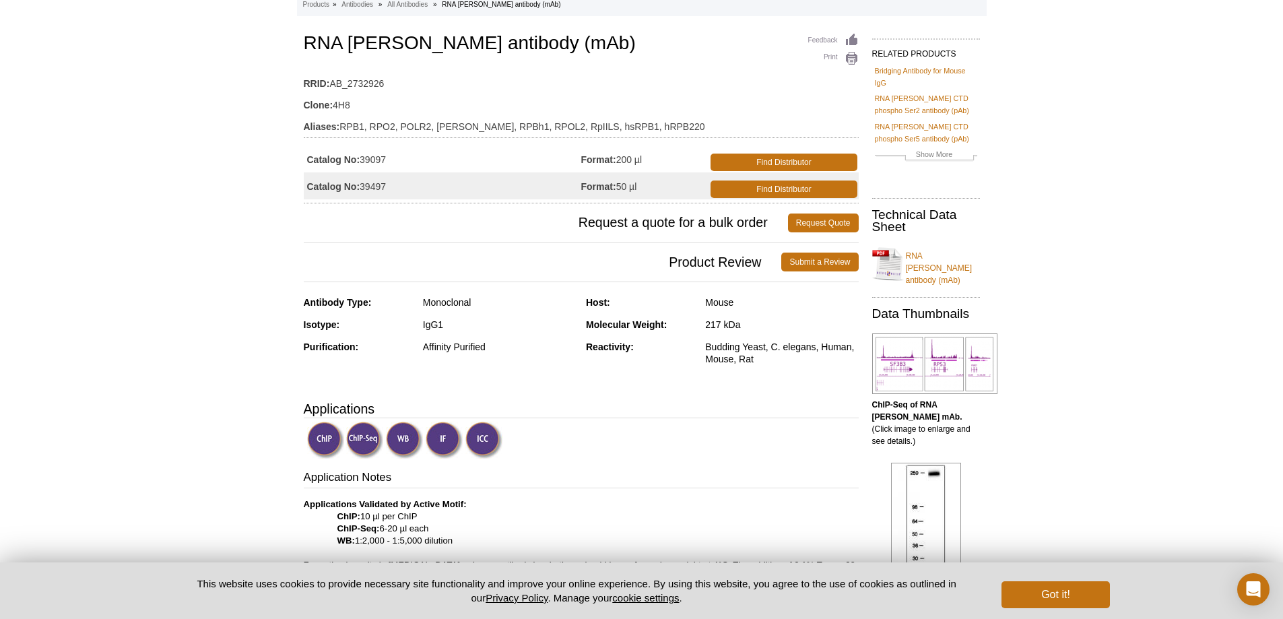
scroll to position [202, 0]
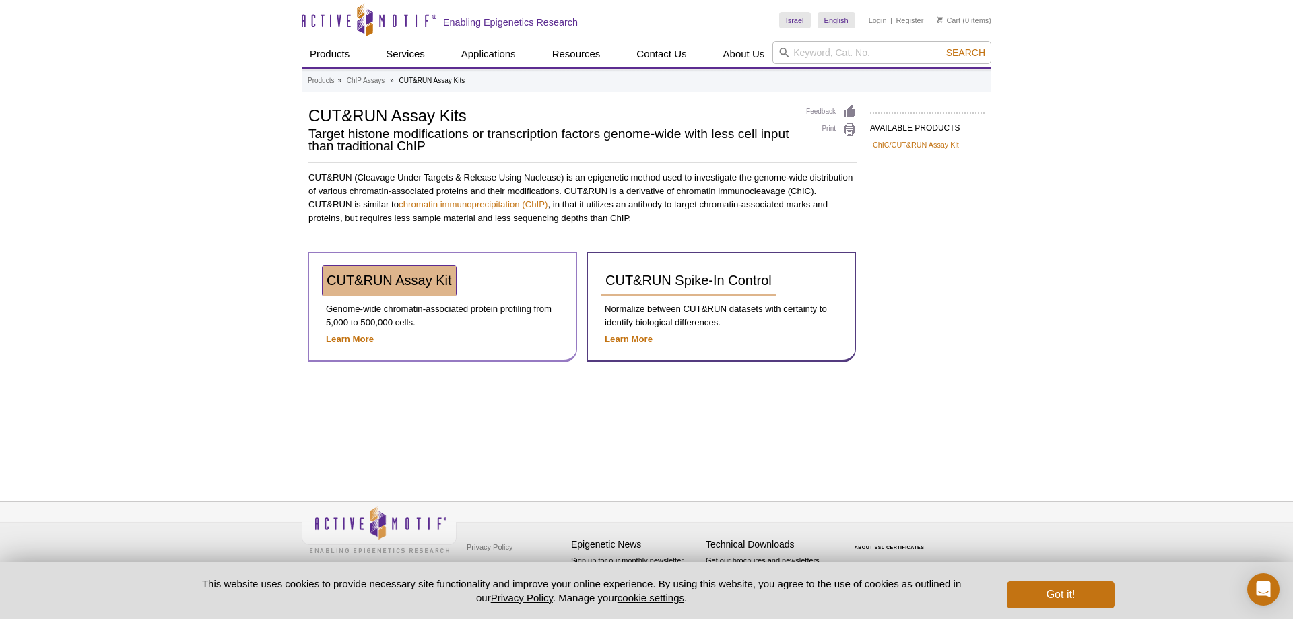
click at [365, 279] on span "CUT&RUN Assay Kit" at bounding box center [389, 280] width 125 height 15
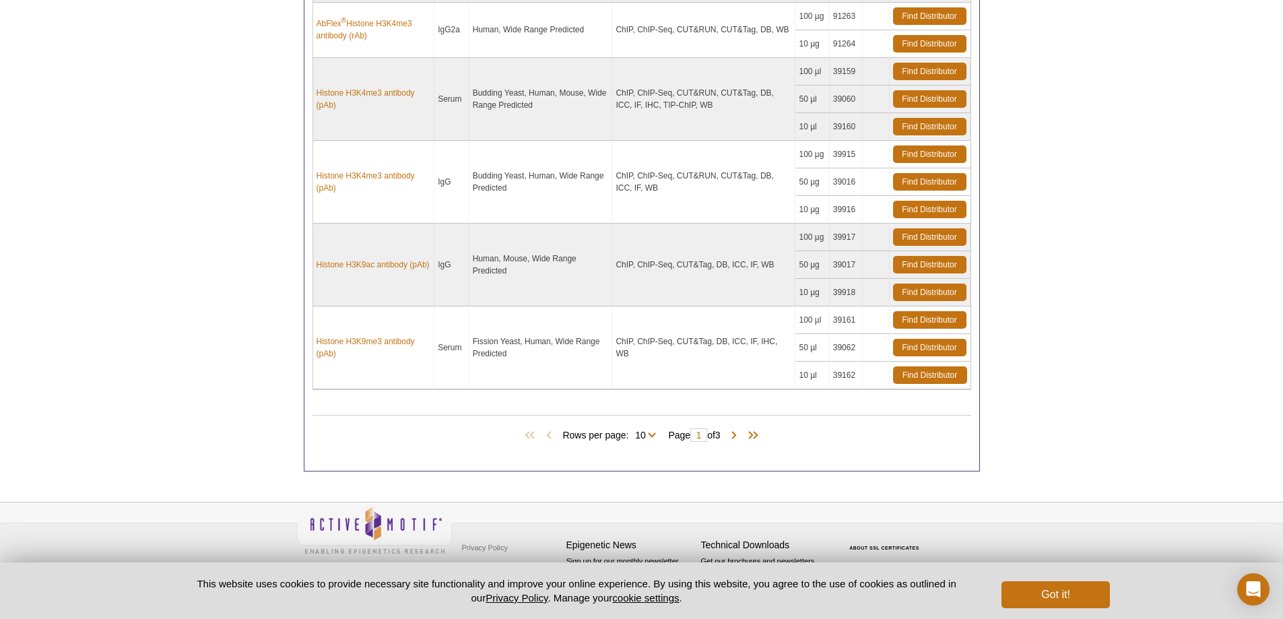
scroll to position [1104, 0]
click at [640, 432] on select "10 25 All" at bounding box center [640, 437] width 24 height 12
select select "28"
click at [631, 431] on select "10 25 All" at bounding box center [640, 437] width 24 height 12
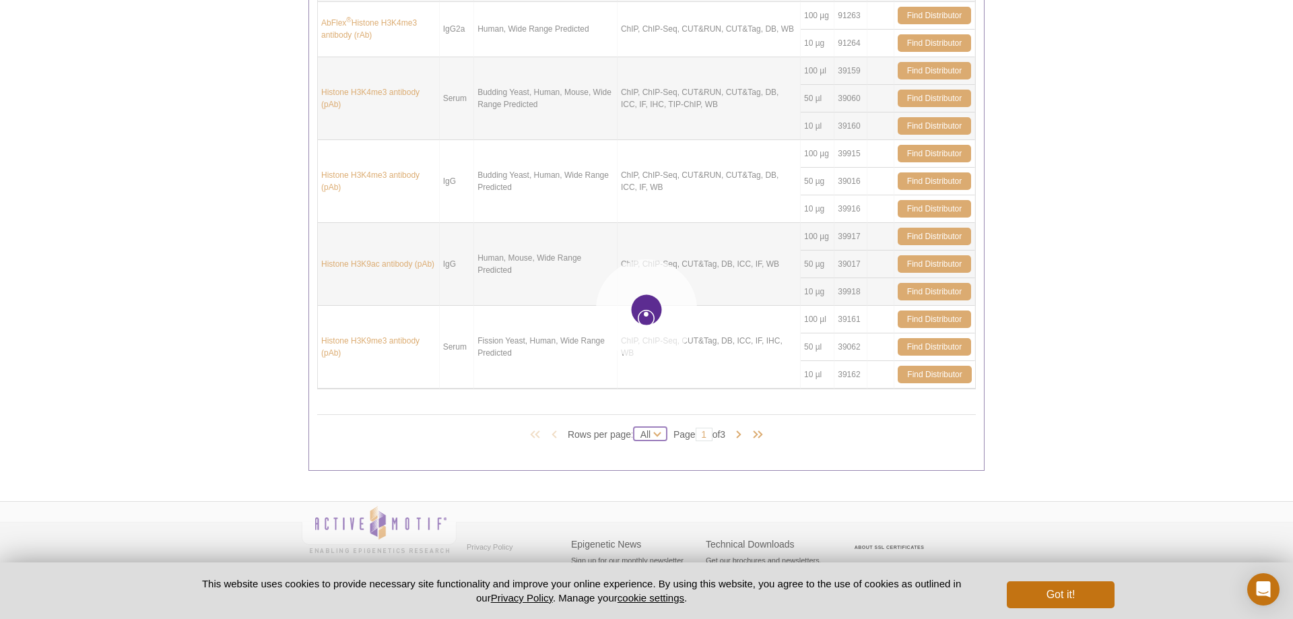
select select "28"
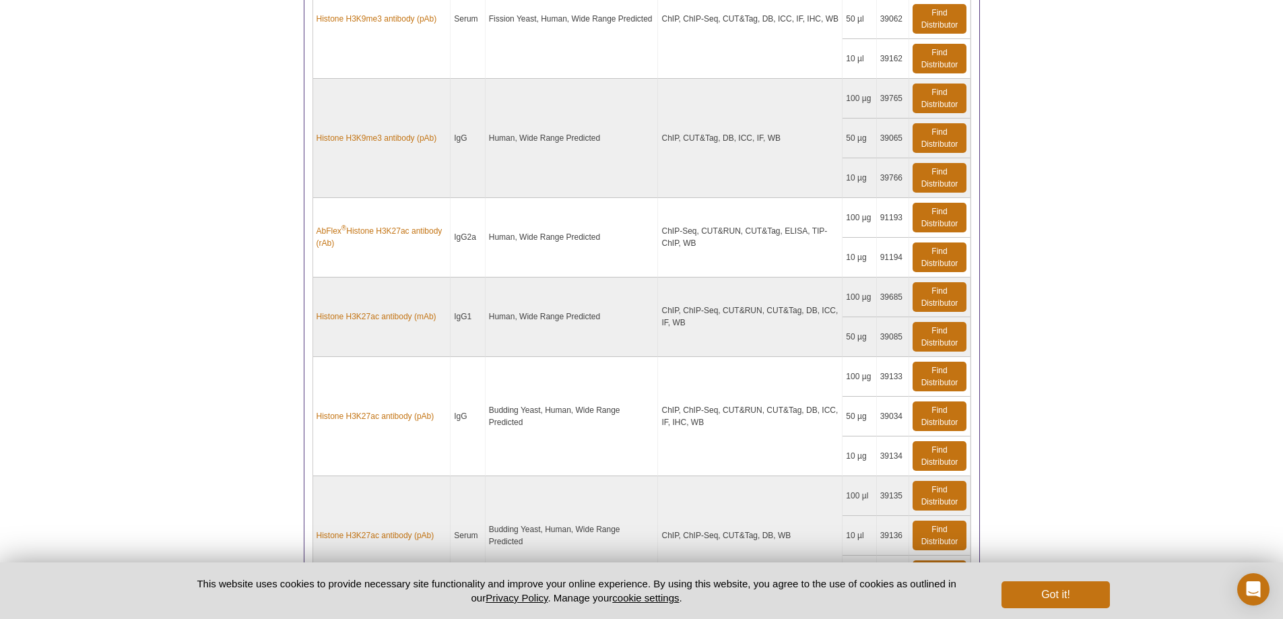
scroll to position [3102, 0]
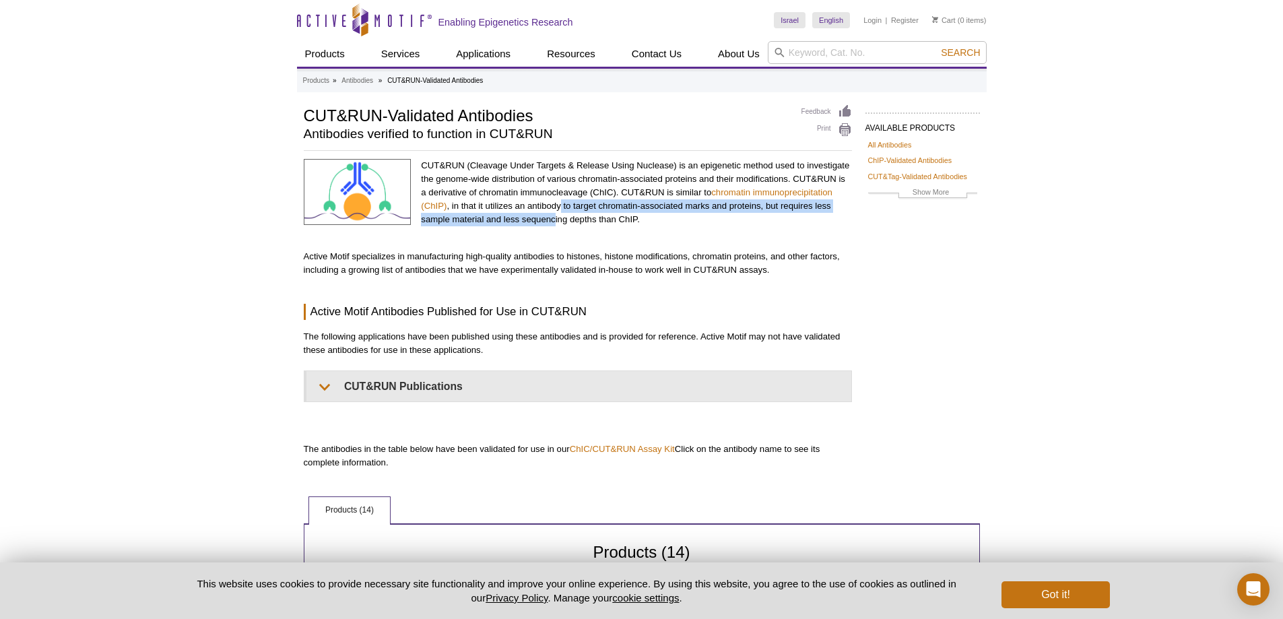
drag, startPoint x: 555, startPoint y: 214, endPoint x: 559, endPoint y: 208, distance: 6.9
click at [559, 208] on p "CUT&RUN (Cleavage Under Targets & Release Using Nuclease) is an epigenetic meth…" at bounding box center [636, 192] width 430 height 67
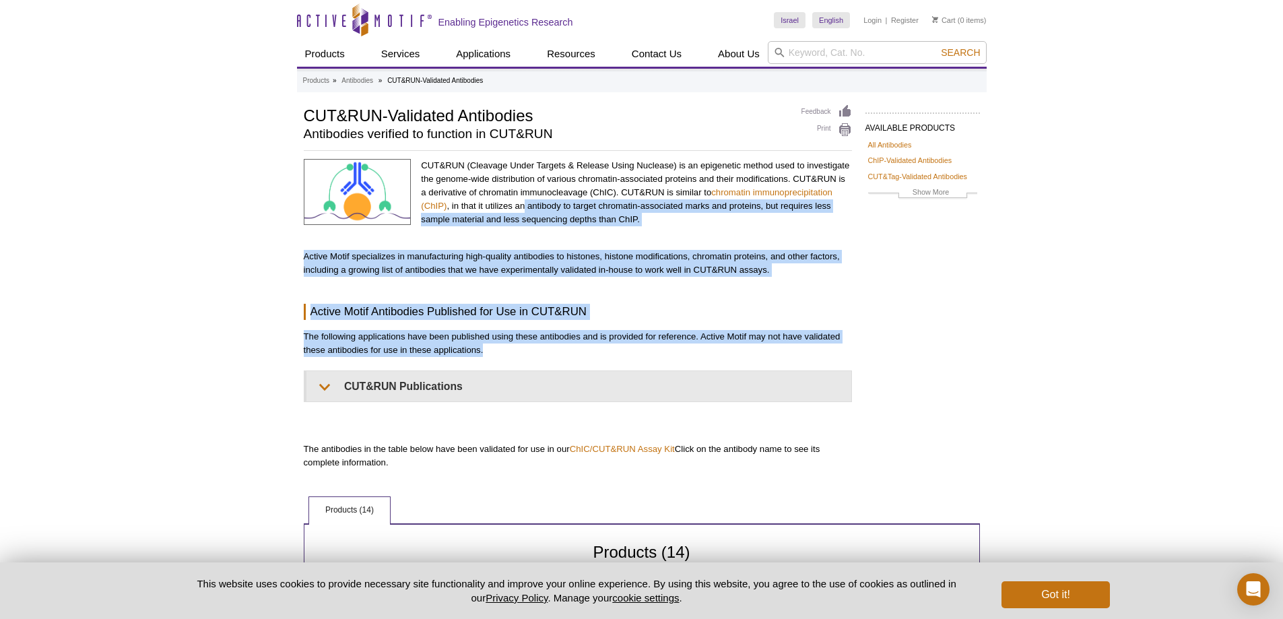
drag, startPoint x: 522, startPoint y: 211, endPoint x: 527, endPoint y: 346, distance: 135.4
click at [527, 346] on div "CUT&RUN (Cleavage Under Targets & Release Using Nuclease) is an epigenetic meth…" at bounding box center [578, 314] width 548 height 310
click at [527, 346] on p "The following applications have been published using these antibodies and is pr…" at bounding box center [578, 343] width 548 height 27
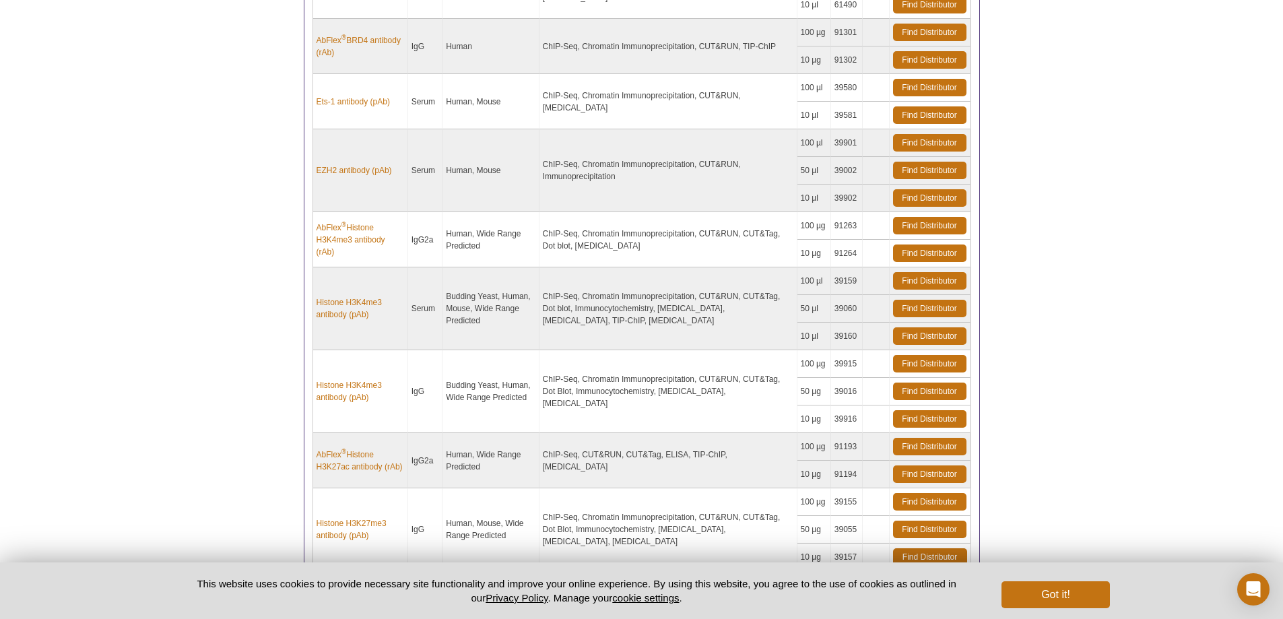
scroll to position [923, 0]
